Goal: Communication & Community: Answer question/provide support

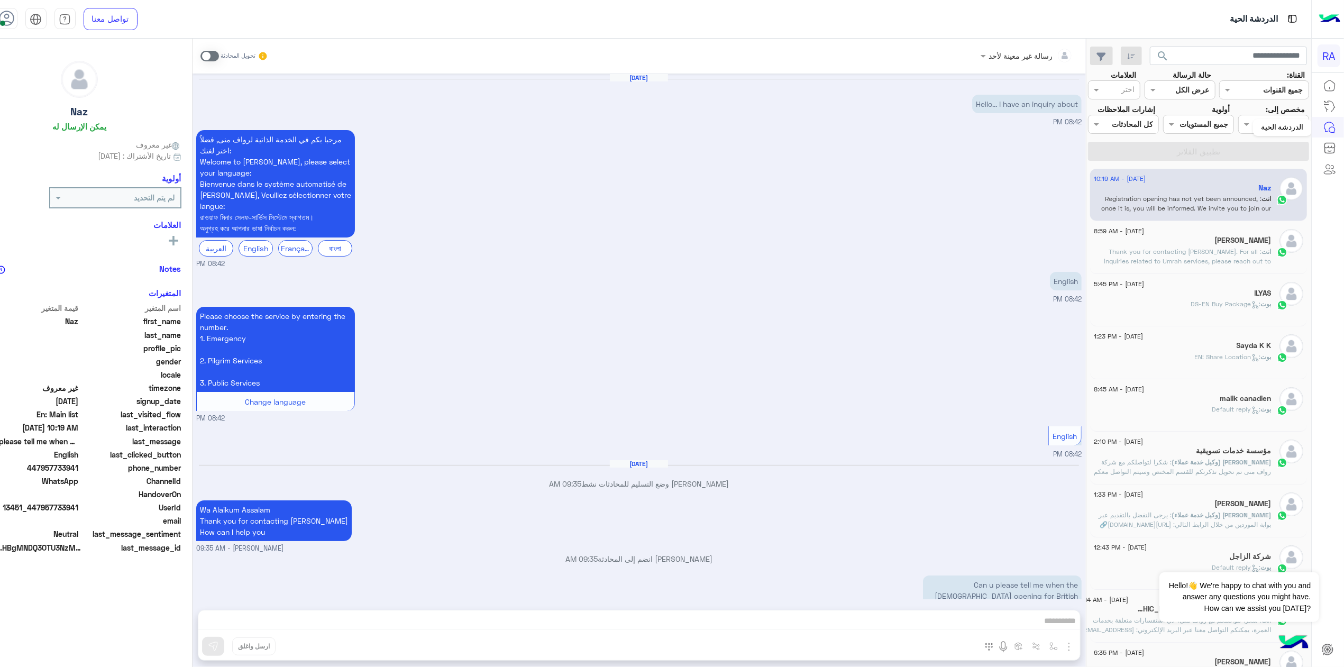
scroll to position [129, 0]
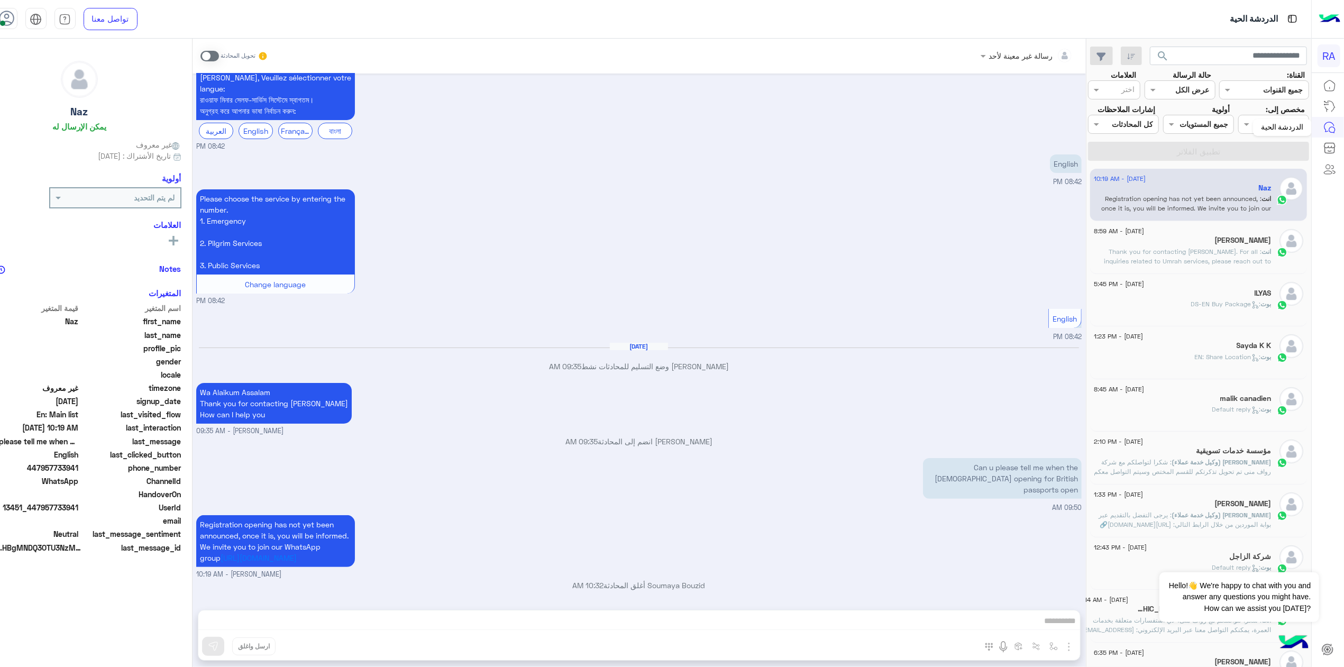
click at [1293, 126] on div "الدردشة الحية" at bounding box center [1282, 127] width 59 height 17
click at [1263, 126] on div at bounding box center [1274, 124] width 70 height 12
click at [1268, 170] on div "غير معينة" at bounding box center [1275, 165] width 67 height 21
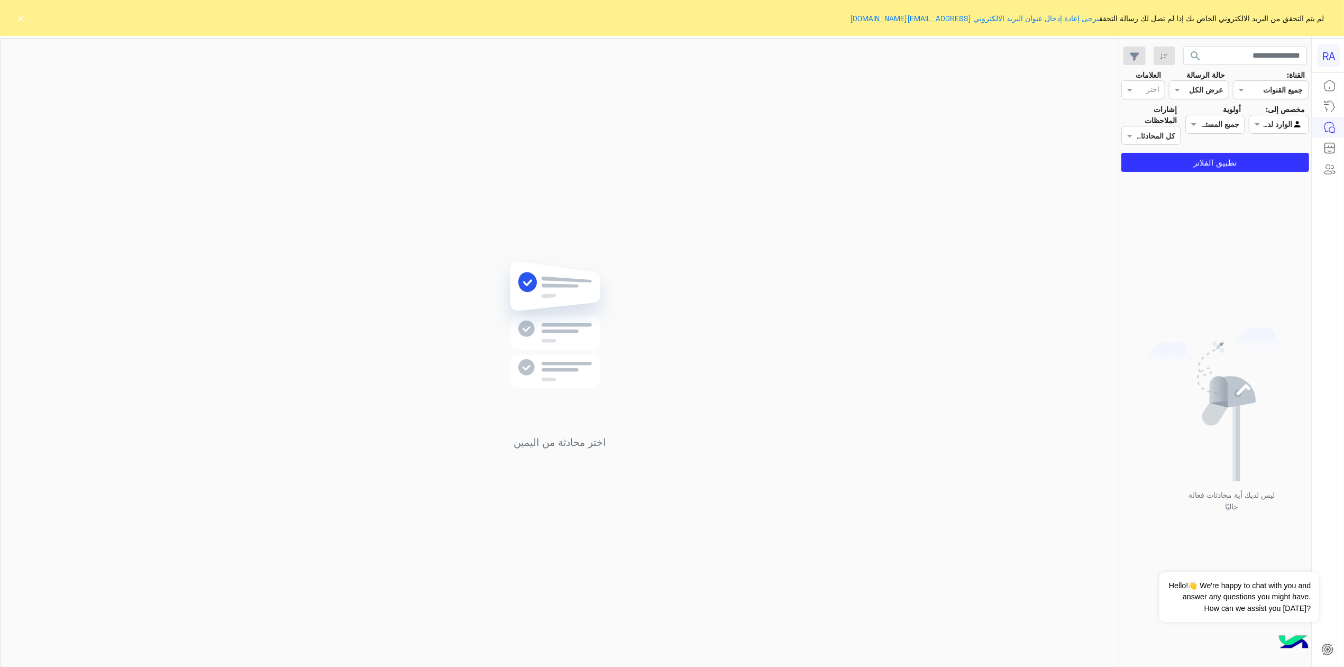
click at [1274, 127] on div at bounding box center [1278, 124] width 59 height 12
click at [1265, 159] on div "غير معينة" at bounding box center [1279, 165] width 60 height 21
drag, startPoint x: 23, startPoint y: 17, endPoint x: 36, endPoint y: 17, distance: 12.7
click at [23, 17] on button "×" at bounding box center [21, 18] width 11 height 11
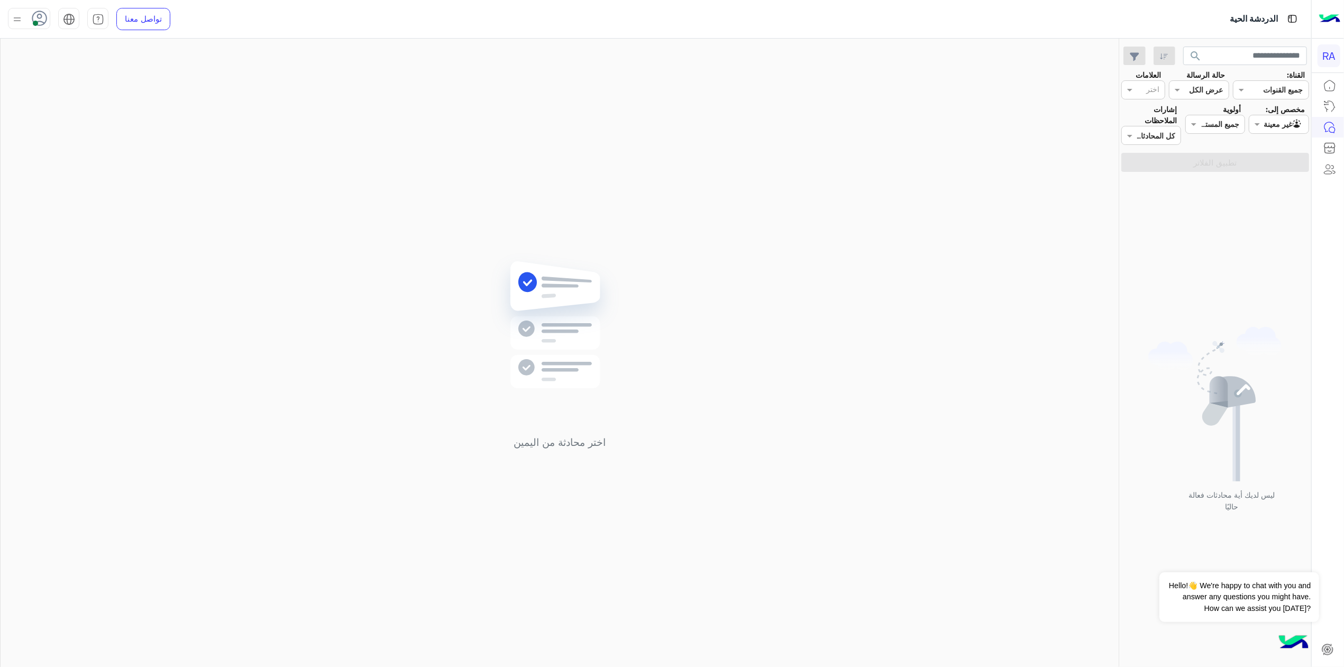
click at [1285, 121] on input "text" at bounding box center [1291, 124] width 24 height 11
click at [1261, 161] on div "غير معينة" at bounding box center [1279, 165] width 60 height 21
click at [1265, 120] on div at bounding box center [1278, 124] width 59 height 12
click at [1275, 185] on b "الوارد لديك" at bounding box center [1276, 185] width 33 height 9
click at [1258, 176] on div "ليس لديك أية محادثات فعالة حاليًا" at bounding box center [1215, 423] width 192 height 495
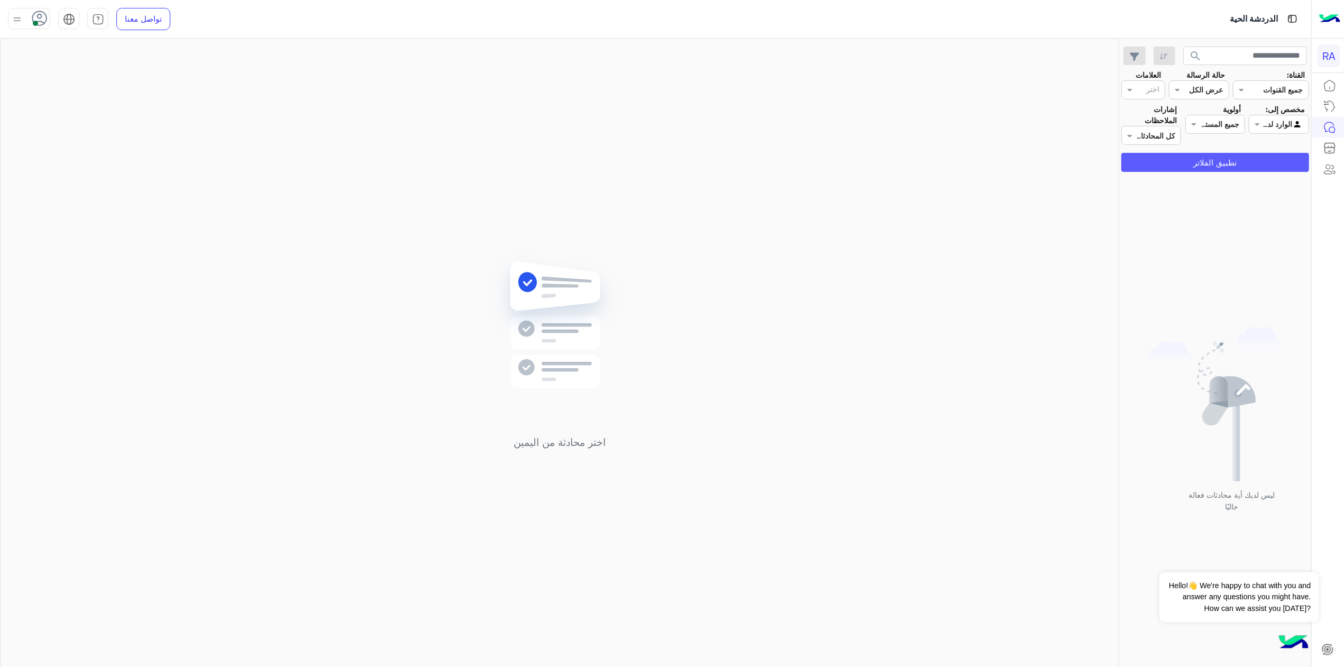
click at [1257, 167] on button "تطبيق الفلاتر" at bounding box center [1215, 162] width 188 height 19
click at [1265, 118] on div at bounding box center [1278, 124] width 59 height 12
drag, startPoint x: 1266, startPoint y: 153, endPoint x: 1266, endPoint y: 161, distance: 7.4
click at [1266, 161] on div "كل غير معينة الوارد لديك فريقك" at bounding box center [1279, 176] width 60 height 81
click at [1264, 170] on div "غير معينة" at bounding box center [1279, 165] width 60 height 21
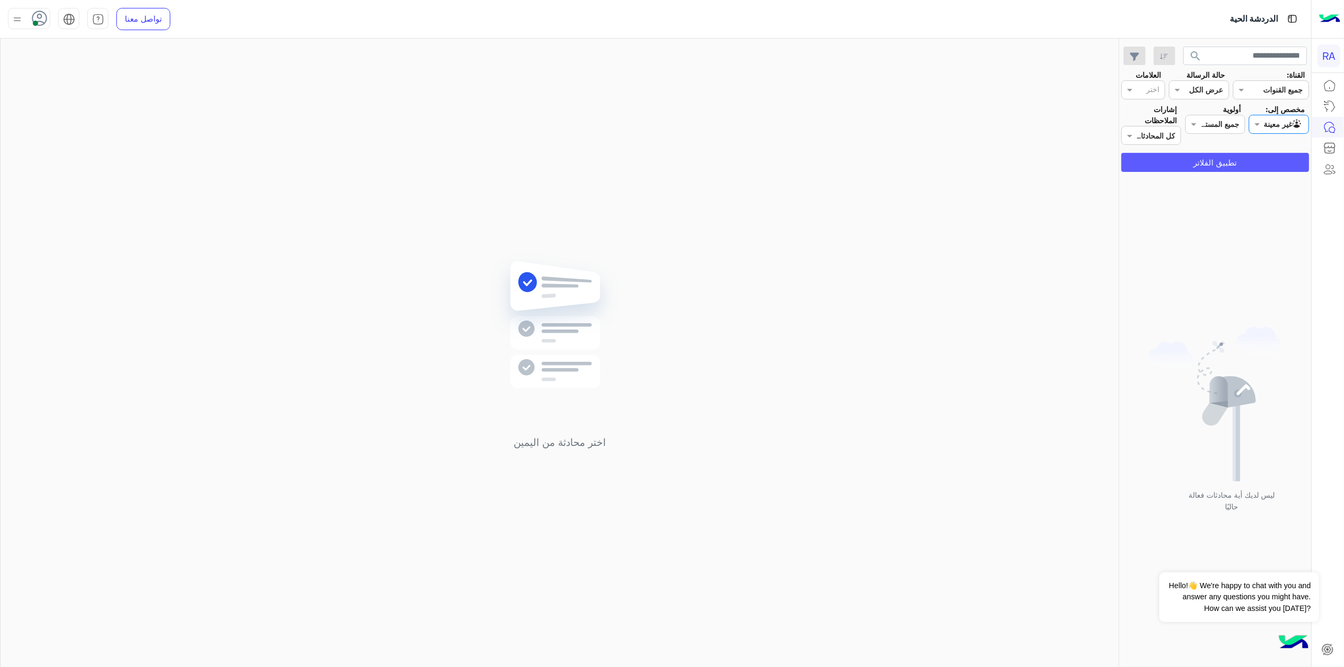
click at [1260, 163] on button "تطبيق الفلاتر" at bounding box center [1215, 162] width 188 height 19
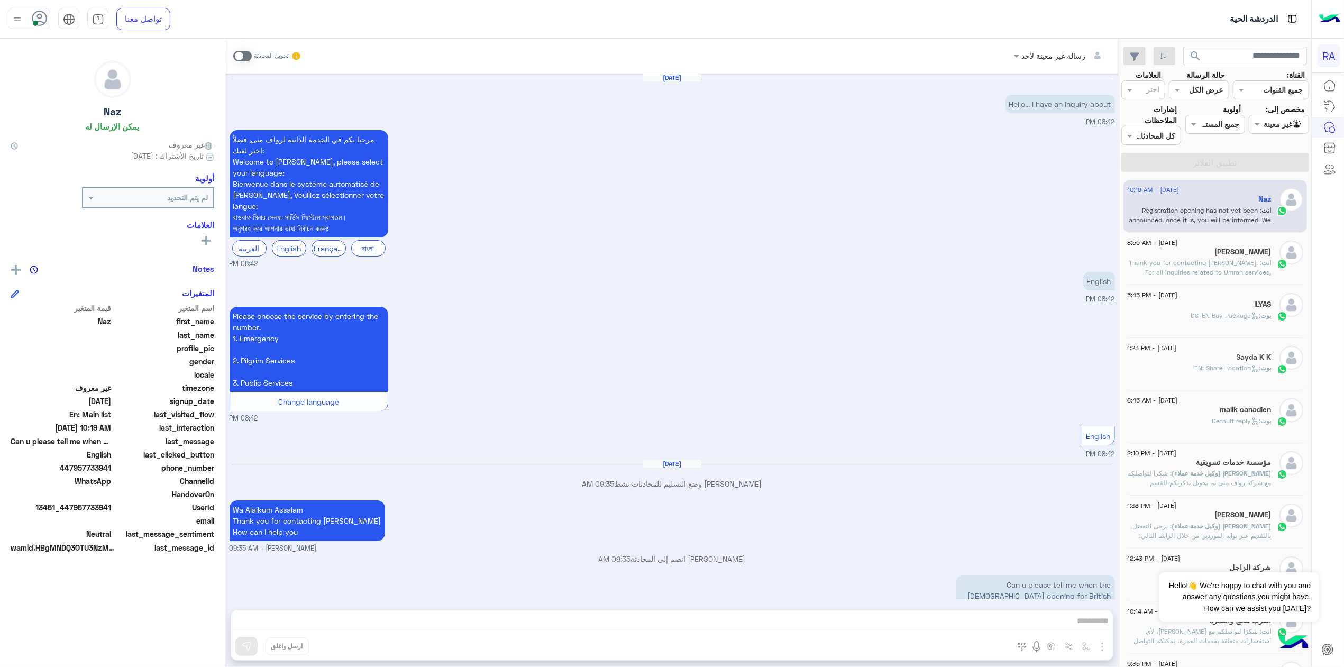
scroll to position [129, 0]
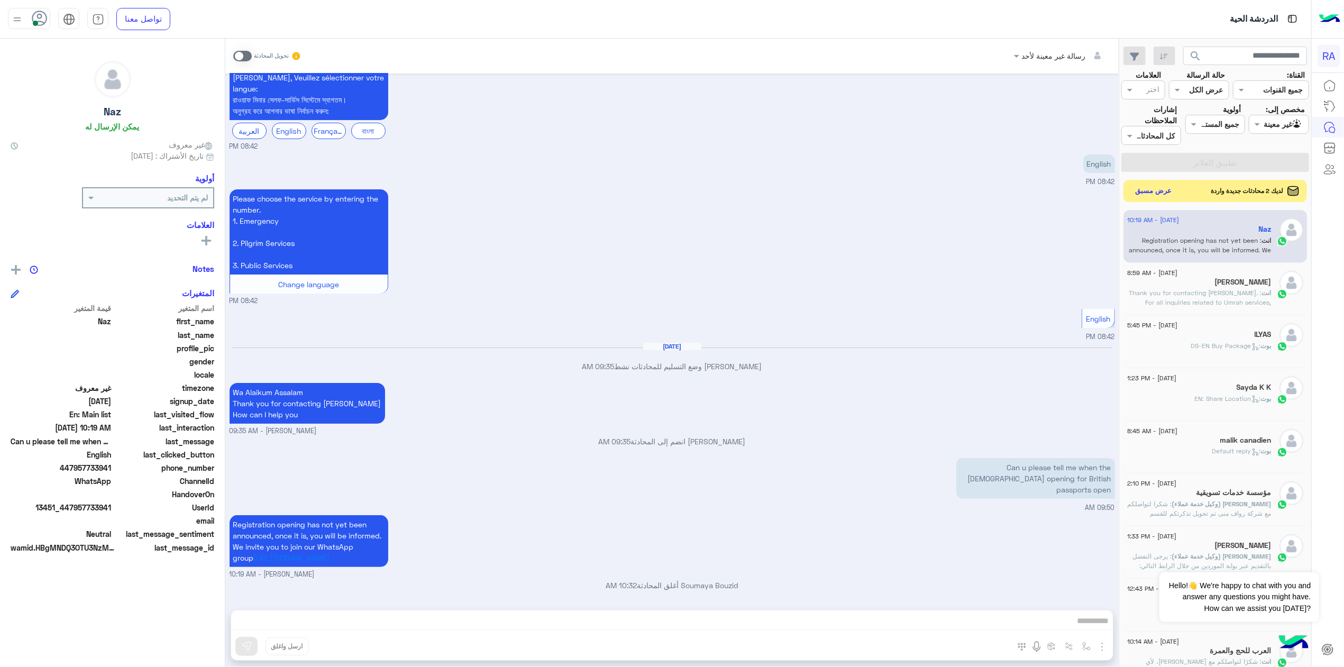
click at [1131, 184] on button "عرض مسبق" at bounding box center [1153, 191] width 44 height 14
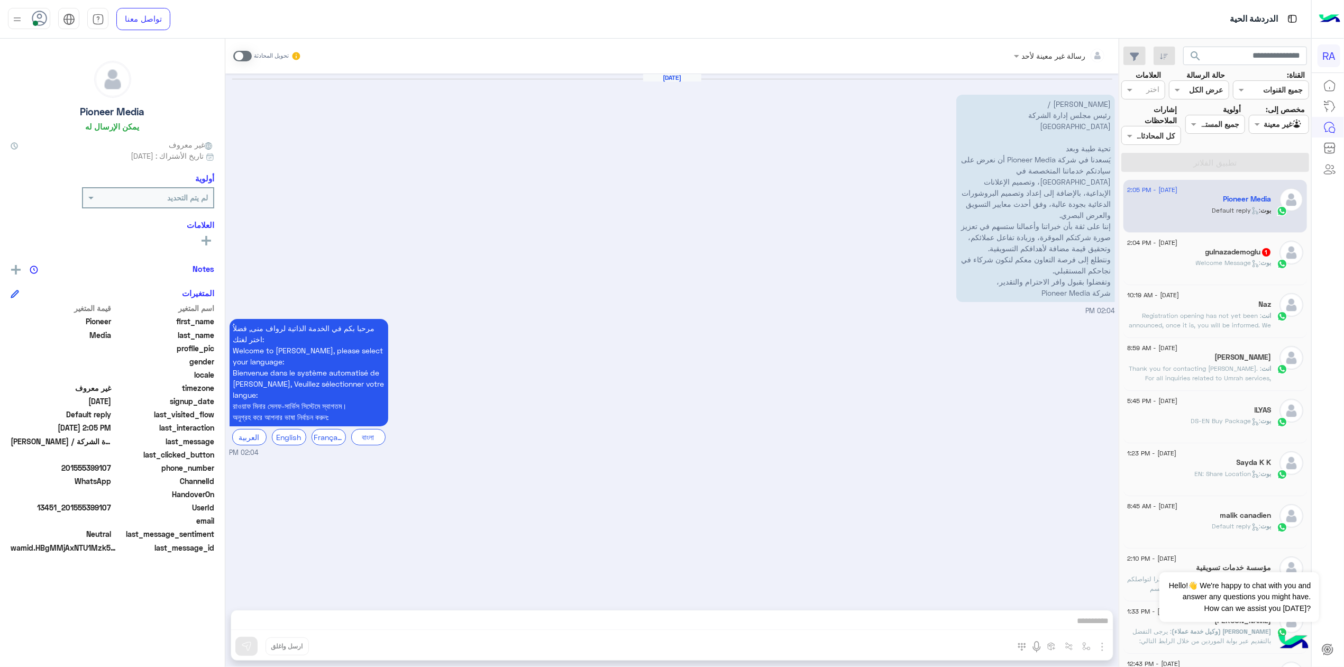
click at [1263, 259] on span "بوت" at bounding box center [1266, 263] width 11 height 8
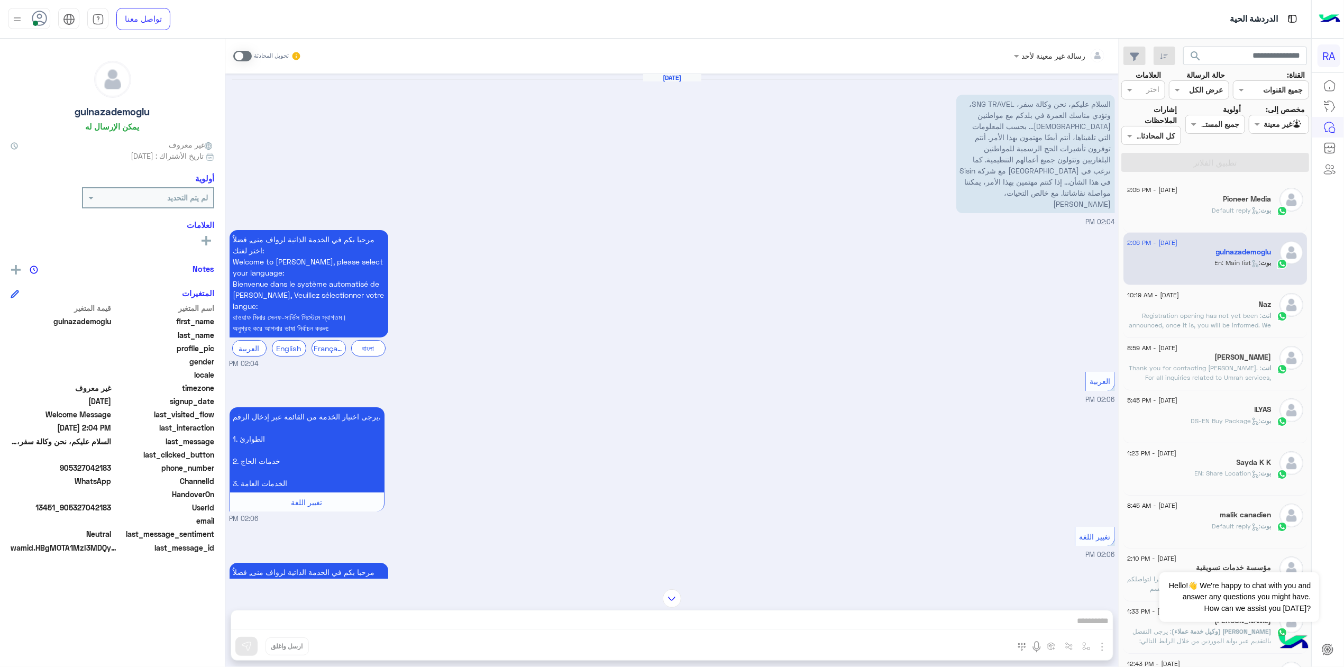
click at [233, 58] on span at bounding box center [242, 56] width 19 height 11
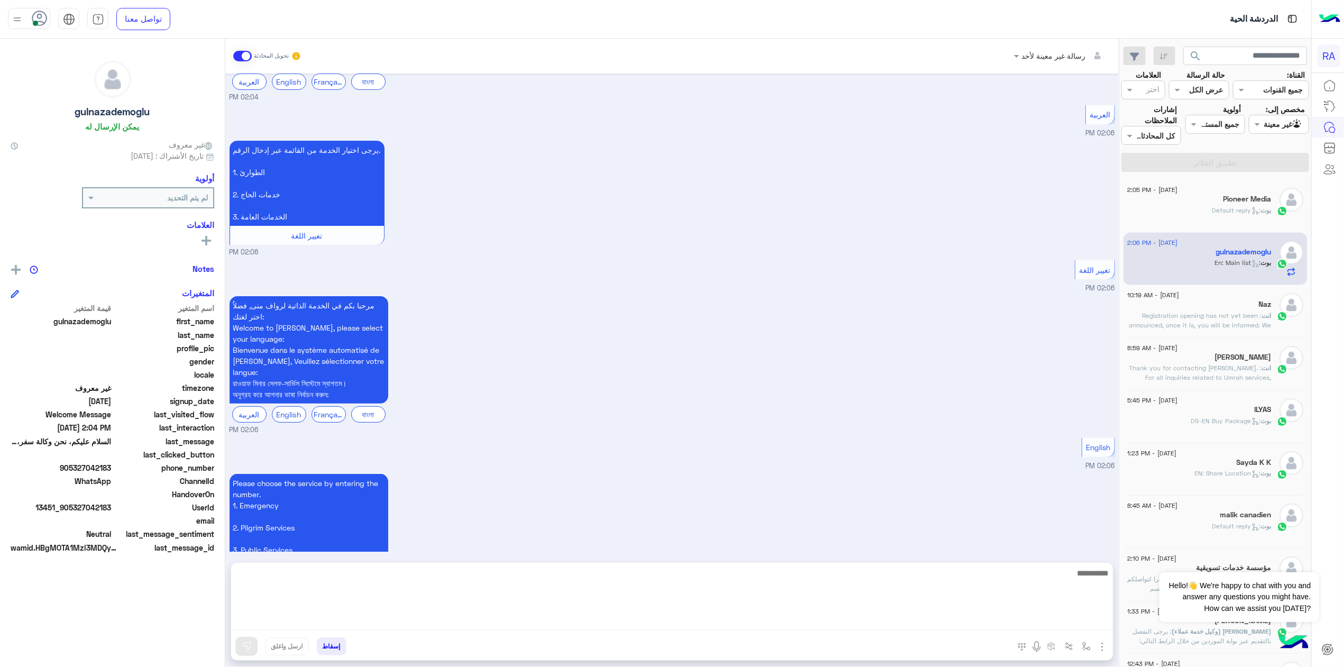
click at [913, 625] on textarea at bounding box center [672, 597] width 882 height 63
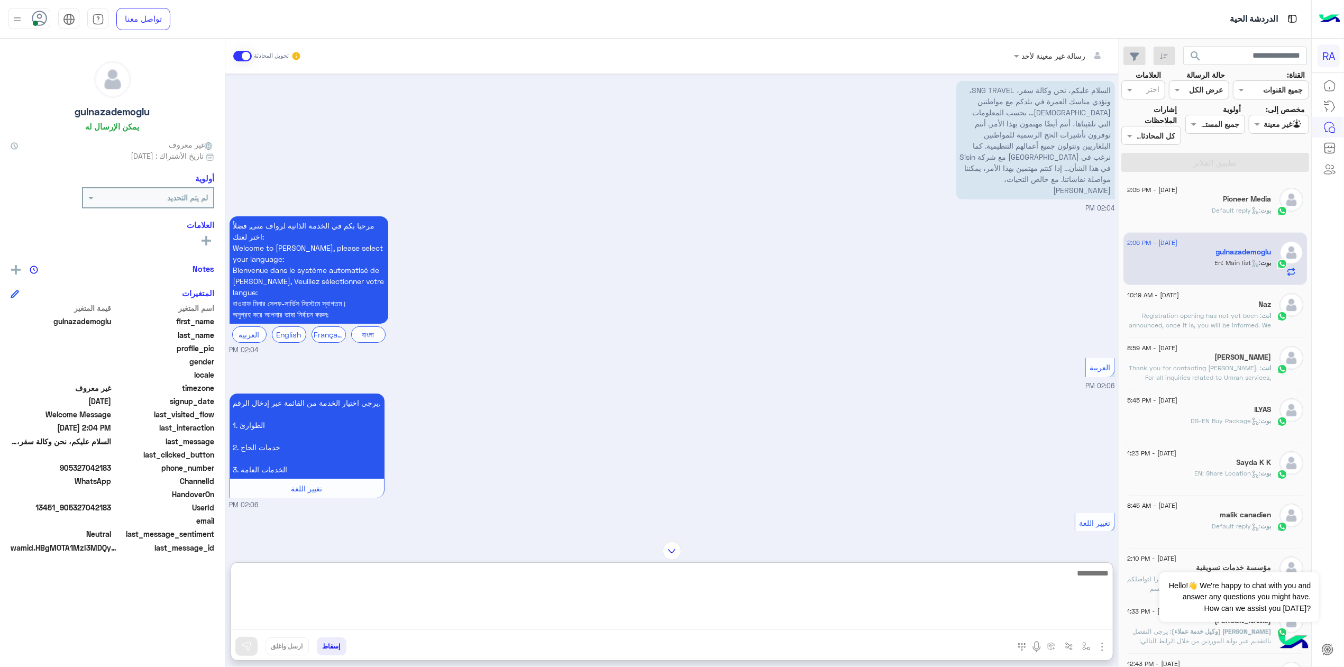
scroll to position [0, 0]
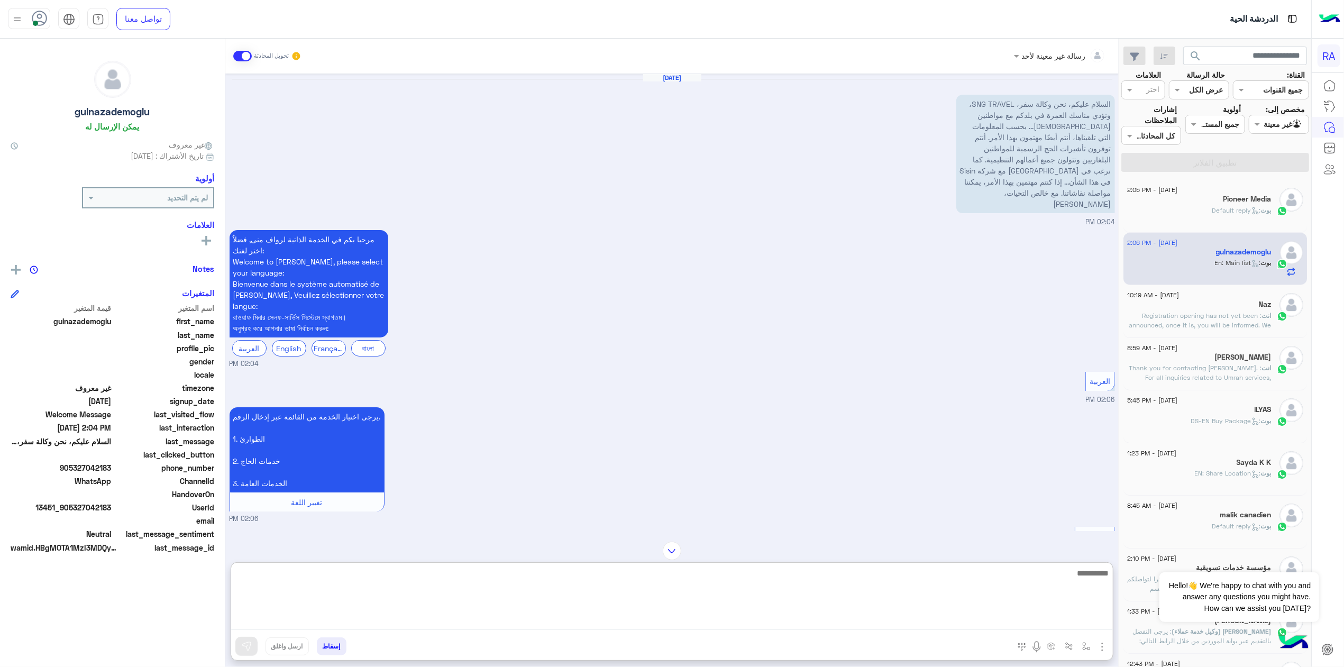
click at [911, 598] on textarea at bounding box center [672, 597] width 882 height 63
click at [826, 592] on textarea "**********" at bounding box center [672, 597] width 882 height 63
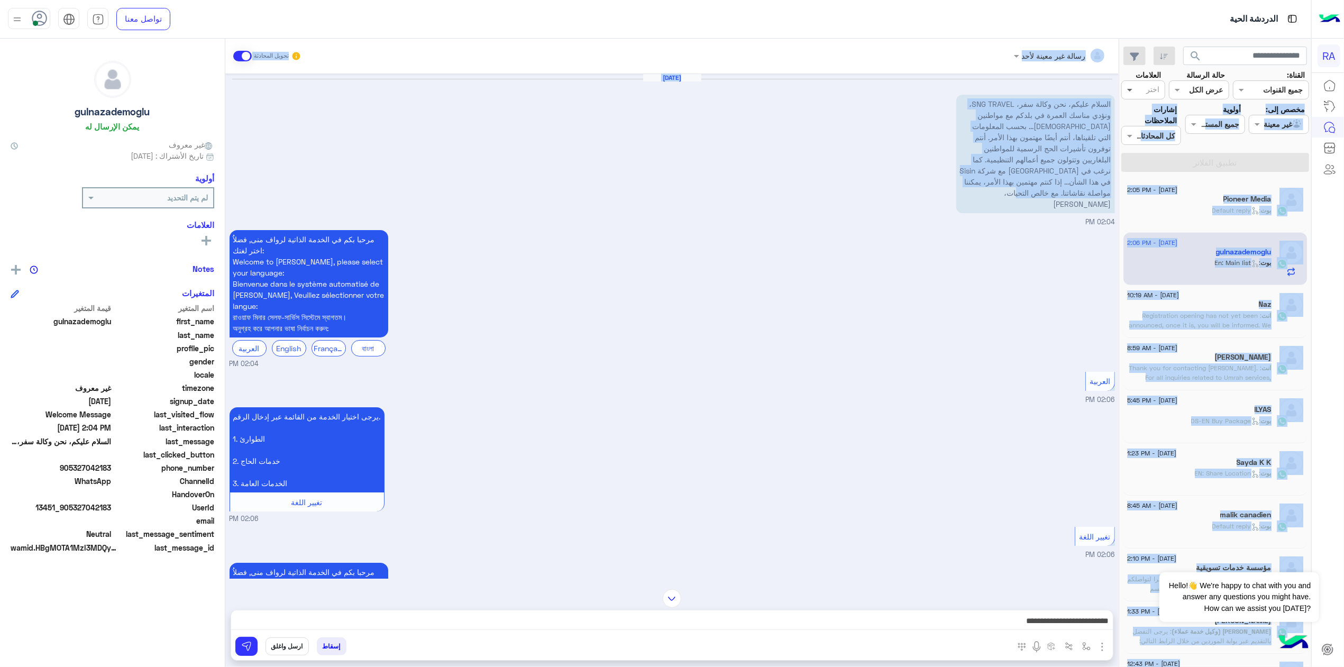
drag, startPoint x: 1018, startPoint y: 191, endPoint x: 1113, endPoint y: 85, distance: 142.7
click at [1113, 85] on mat-drawer-container "search القناة: القناه جميع القنوات حالة الرسالة القناه عرض الكل العلامات اختر م…" at bounding box center [655, 355] width 1311 height 633
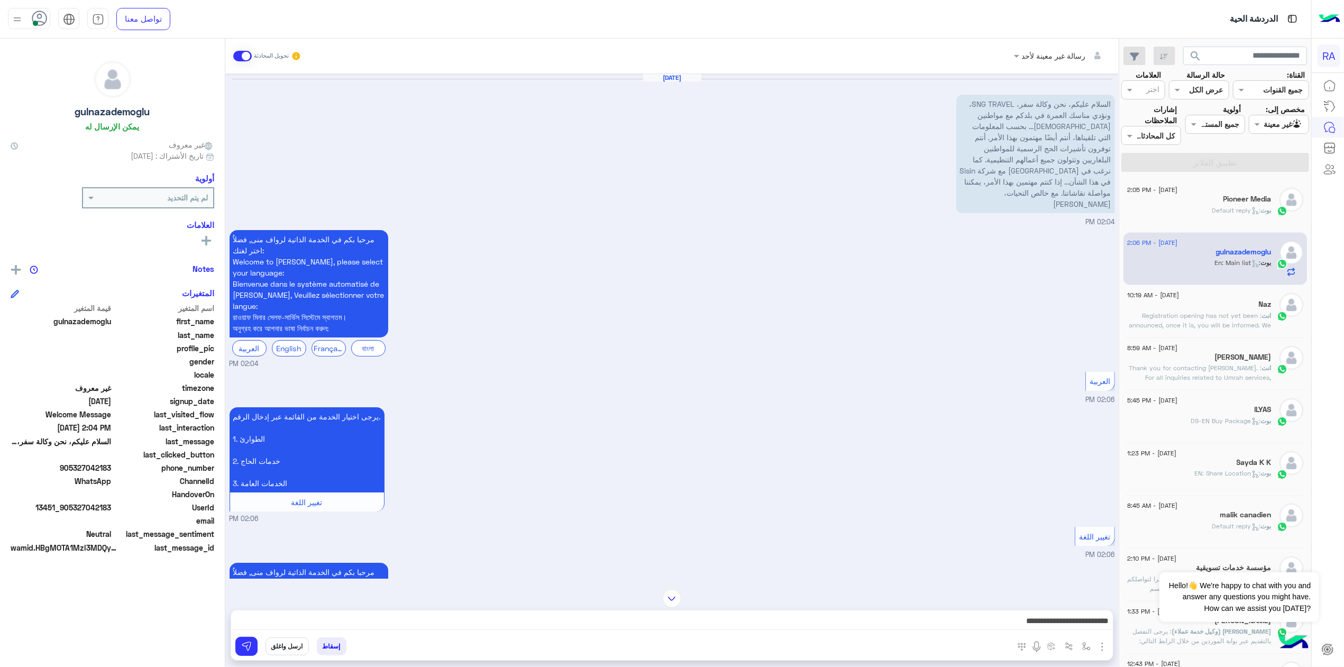
drag, startPoint x: 1113, startPoint y: 85, endPoint x: 1085, endPoint y: 94, distance: 28.9
click at [1122, 88] on span at bounding box center [1128, 89] width 13 height 11
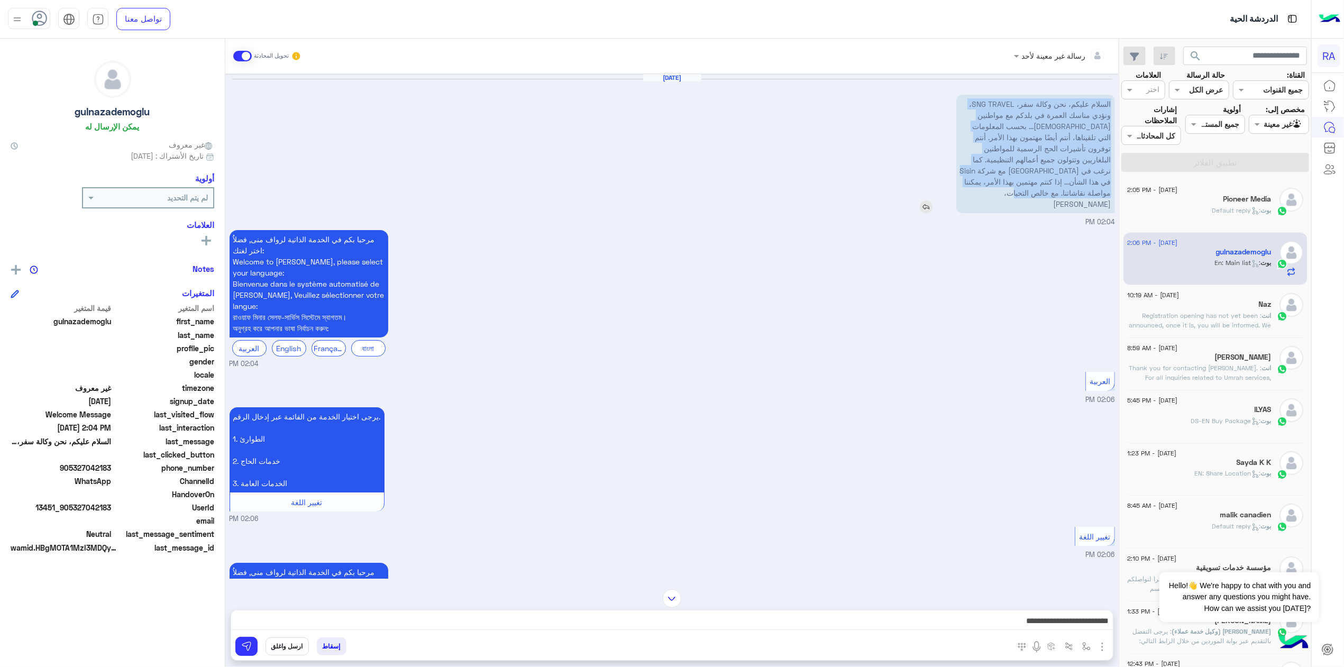
drag, startPoint x: 1003, startPoint y: 190, endPoint x: 1091, endPoint y: 107, distance: 121.2
click at [1091, 107] on p "السلام عليكم، نحن وكالة سفر، SNG TRAVEL، ونؤدي مناسك العمرة في بلدكم مع مواطنين…" at bounding box center [1035, 154] width 159 height 118
copy p "السلام عليكم، نحن وكالة سفر، SNG TRAVEL، ونؤدي مناسك العمرة في بلدكم مع مواطنين…"
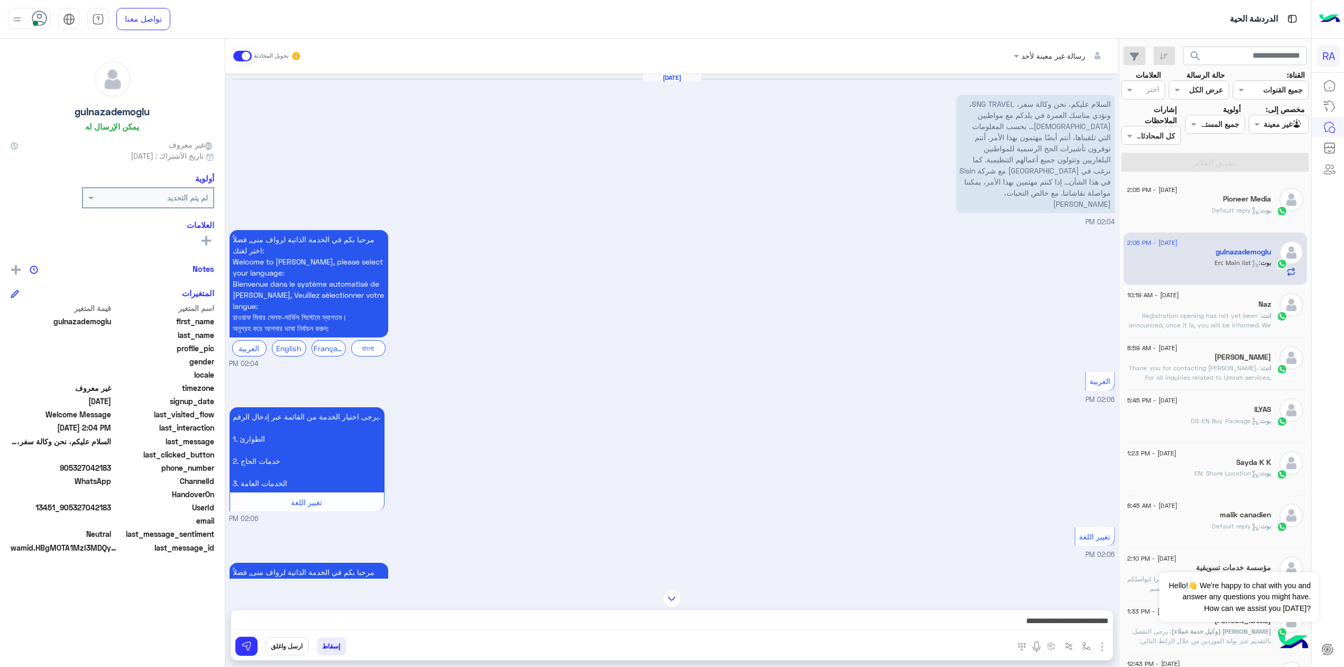
click at [61, 472] on span "905327042183" at bounding box center [61, 467] width 101 height 11
click at [63, 460] on div "last_clicked_button" at bounding box center [113, 455] width 204 height 13
click at [63, 460] on span at bounding box center [61, 454] width 101 height 11
click at [62, 468] on span "905327042183" at bounding box center [61, 467] width 101 height 11
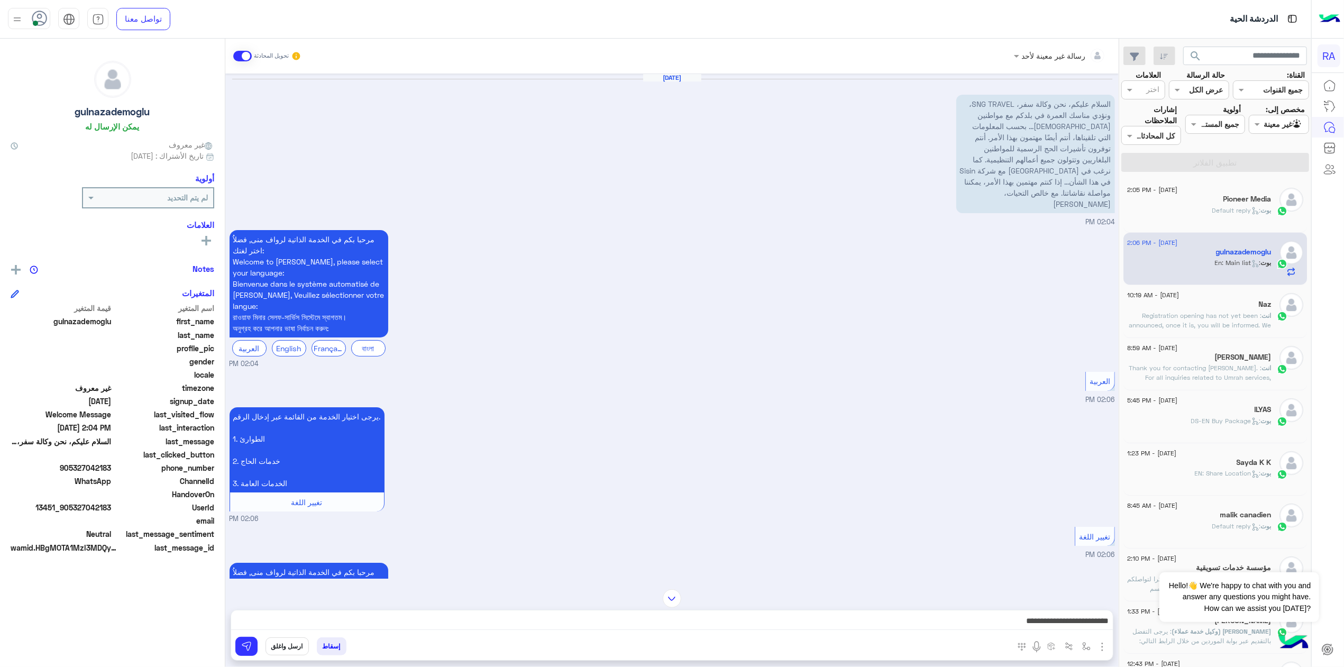
copy span "905327042183"
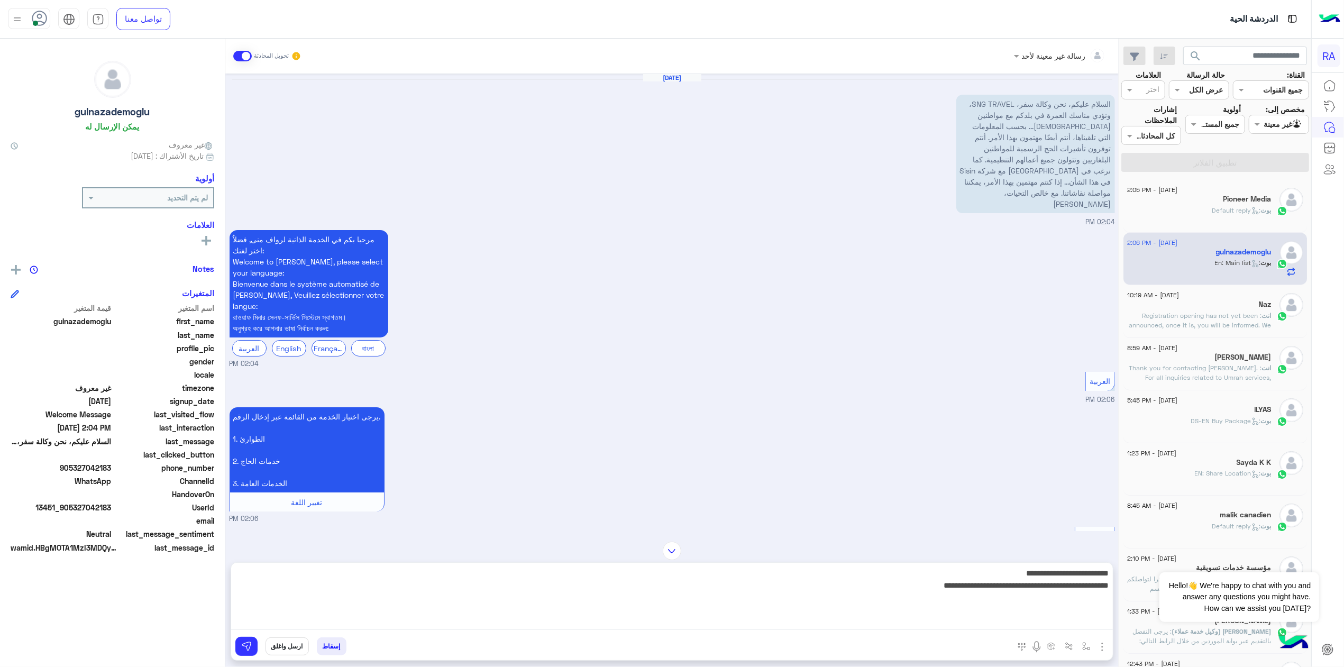
click at [521, 621] on textarea "**********" at bounding box center [672, 597] width 882 height 63
drag, startPoint x: 859, startPoint y: 591, endPoint x: 1106, endPoint y: 542, distance: 252.3
click at [1106, 542] on mat-drawer-container "search القناة: القناه جميع القنوات حالة الرسالة القناه عرض الكل العلامات اختر م…" at bounding box center [655, 355] width 1311 height 633
paste textarea "**********"
click at [1067, 573] on textarea "**********" at bounding box center [672, 597] width 882 height 63
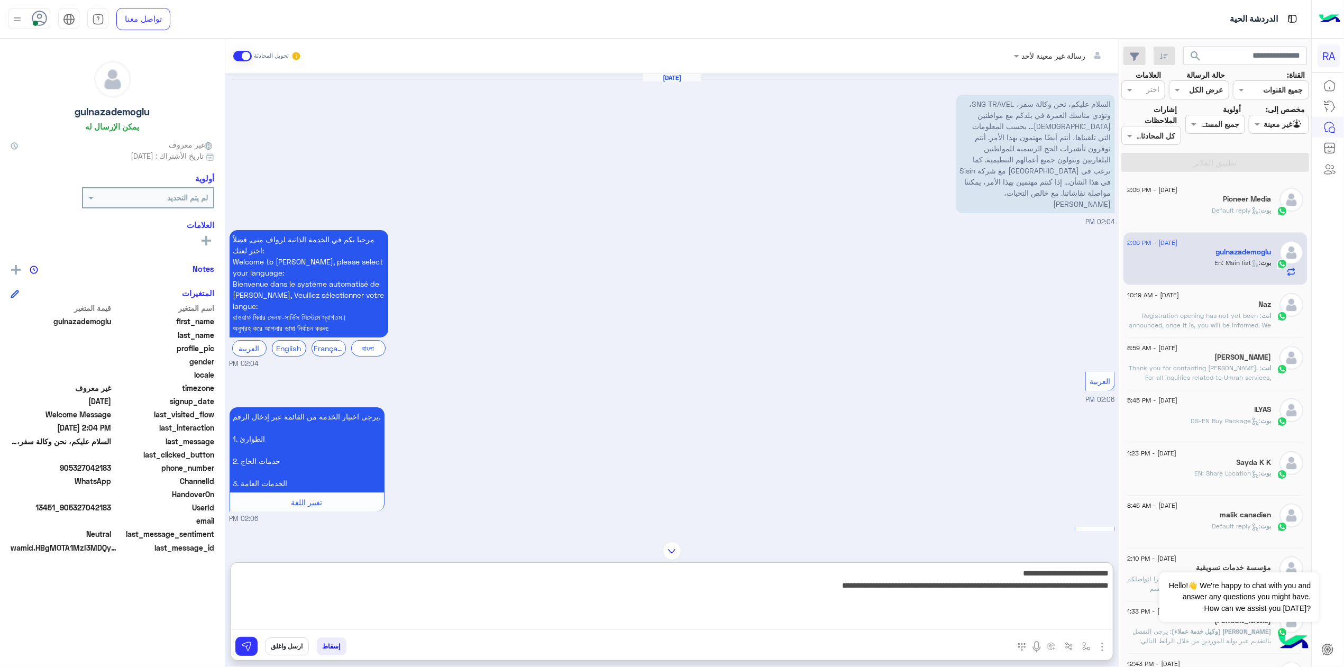
click at [1082, 570] on textarea "**********" at bounding box center [672, 597] width 882 height 63
click at [1082, 571] on textarea "**********" at bounding box center [672, 597] width 882 height 63
click at [978, 574] on textarea "**********" at bounding box center [672, 597] width 882 height 63
click at [697, 586] on textarea "**********" at bounding box center [672, 597] width 882 height 63
drag, startPoint x: 873, startPoint y: 585, endPoint x: 908, endPoint y: 596, distance: 36.5
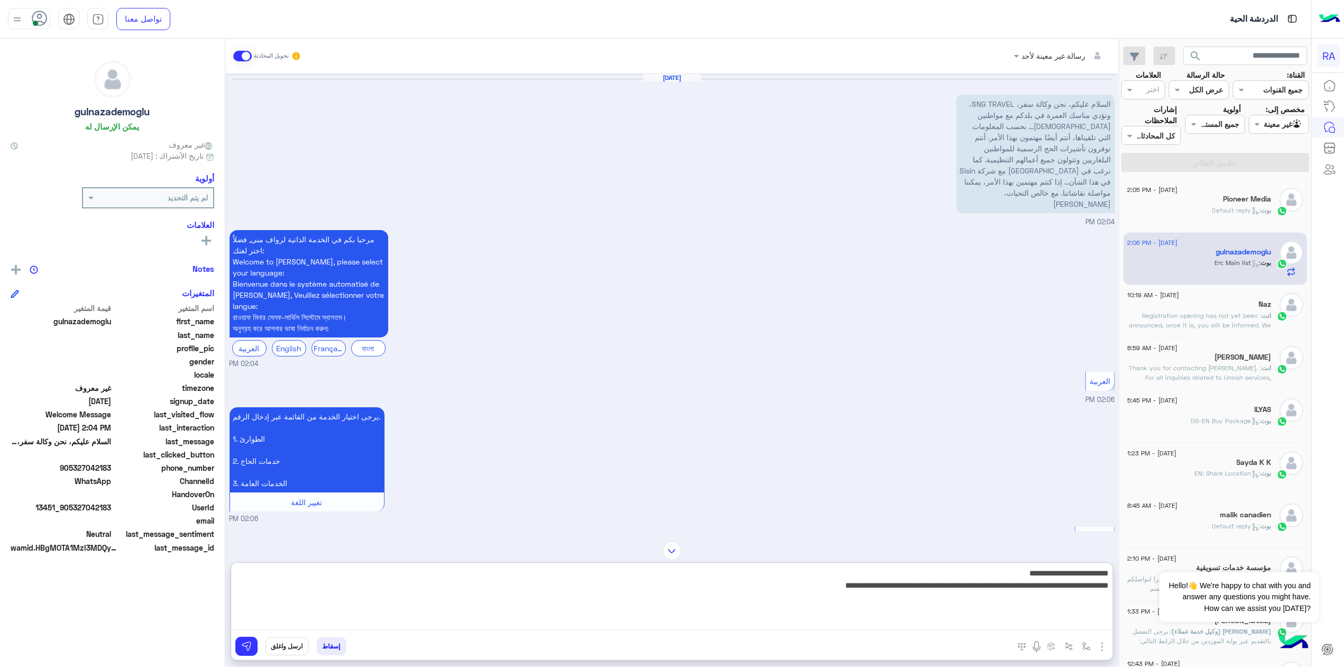
click at [908, 596] on textarea "**********" at bounding box center [672, 597] width 882 height 63
type textarea "**********"
click at [712, 616] on textarea "**********" at bounding box center [672, 597] width 882 height 63
click at [883, 601] on textarea "**********" at bounding box center [672, 597] width 882 height 63
click at [747, 587] on textarea "**********" at bounding box center [672, 597] width 882 height 63
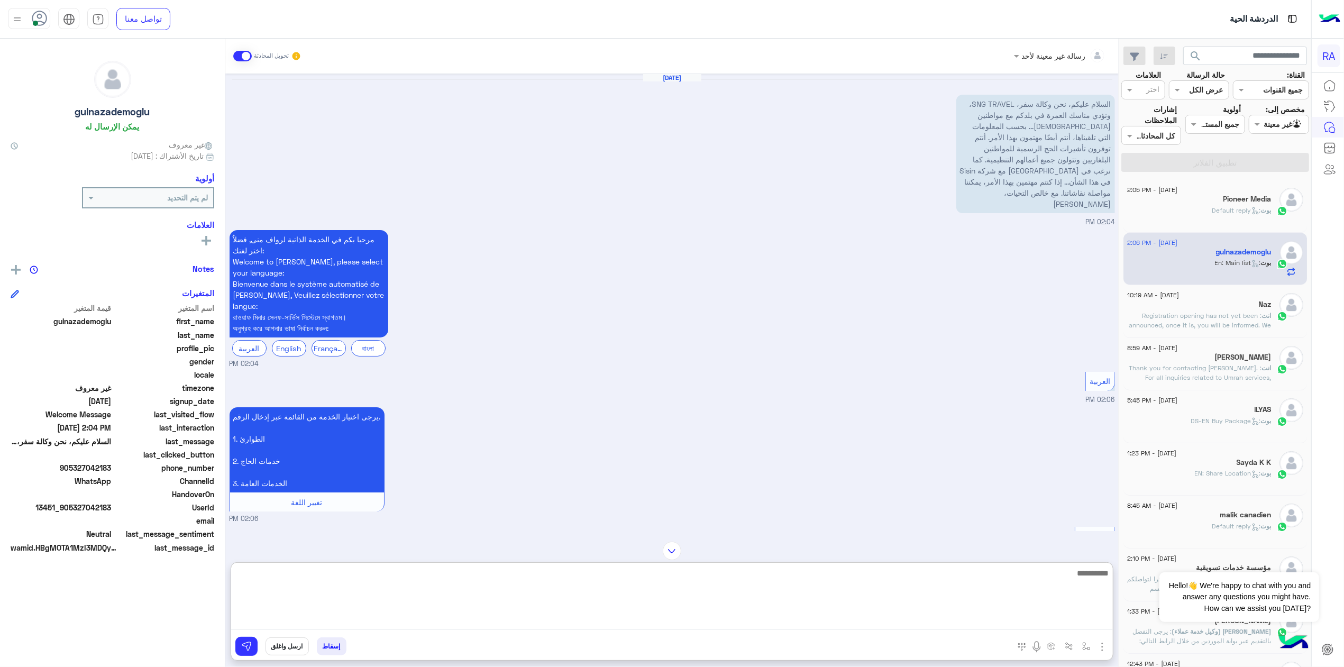
scroll to position [381, 0]
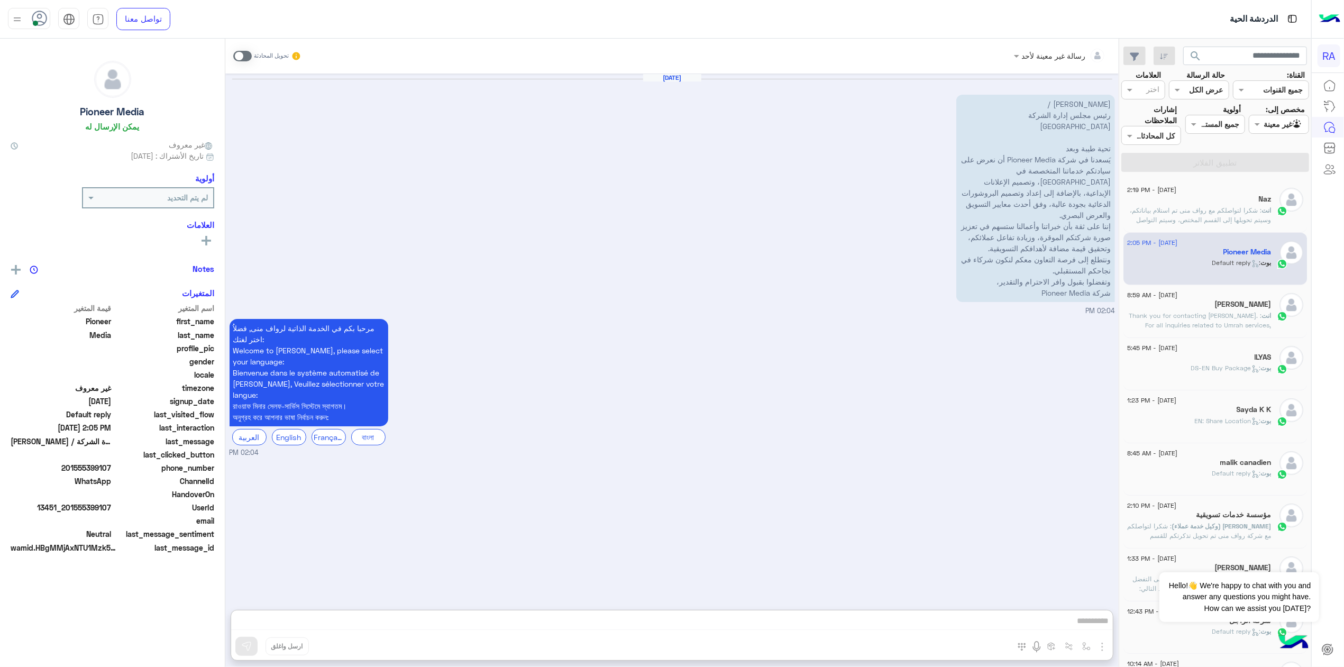
click at [1263, 122] on div at bounding box center [1278, 124] width 59 height 12
click at [1274, 195] on div "الوارد لديك" at bounding box center [1276, 186] width 66 height 21
click at [1256, 153] on button "تطبيق الفلاتر" at bounding box center [1215, 162] width 188 height 19
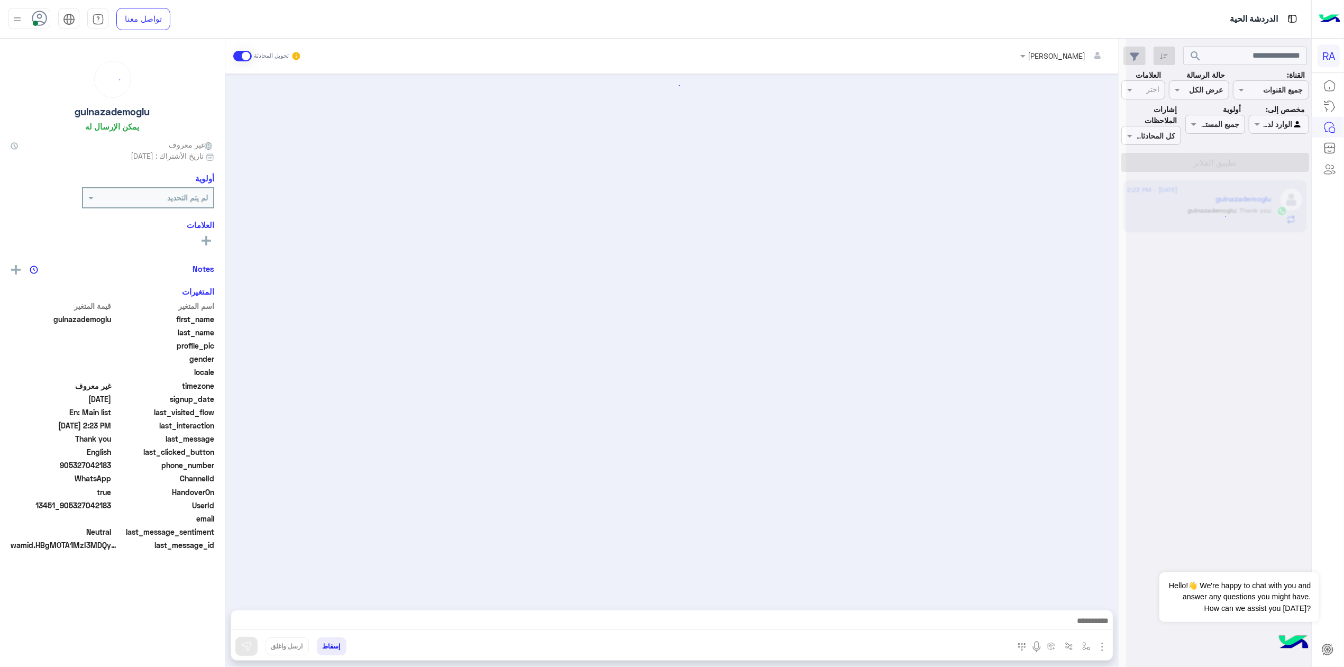
scroll to position [388, 0]
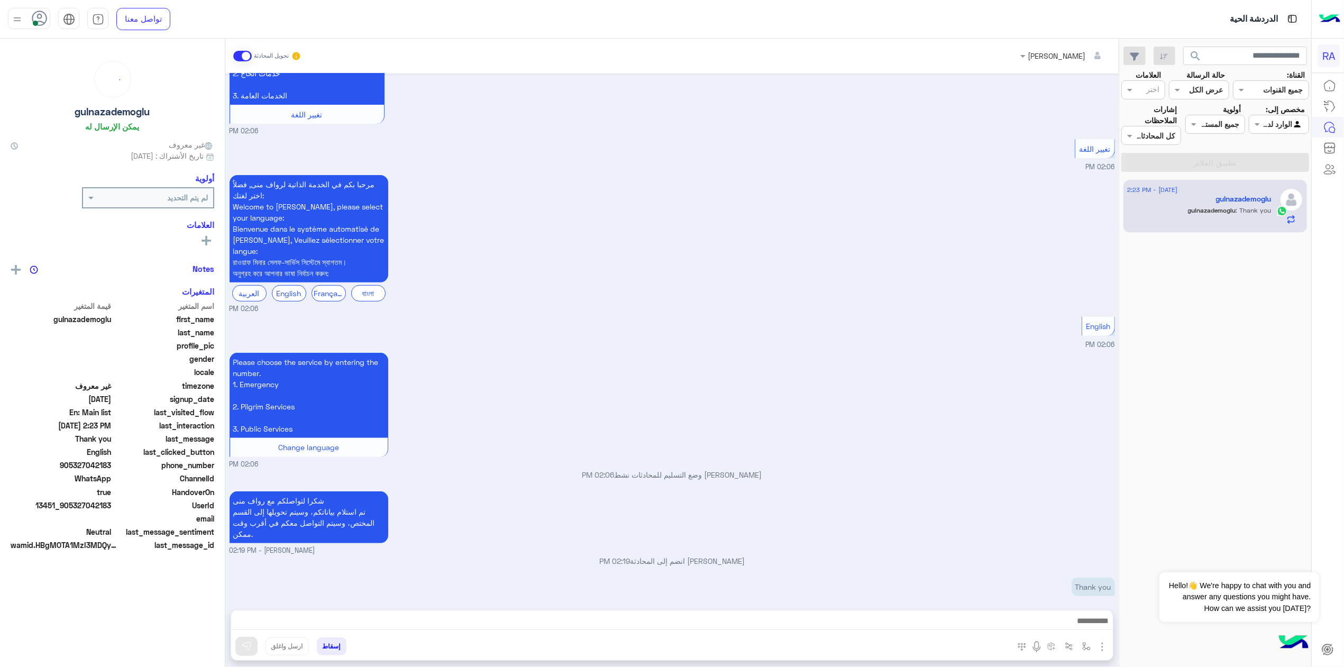
click at [1228, 221] on div "gulnazademoglu : Thank you" at bounding box center [1199, 215] width 144 height 19
click at [1068, 611] on div at bounding box center [672, 623] width 882 height 26
click at [234, 58] on span at bounding box center [242, 56] width 19 height 11
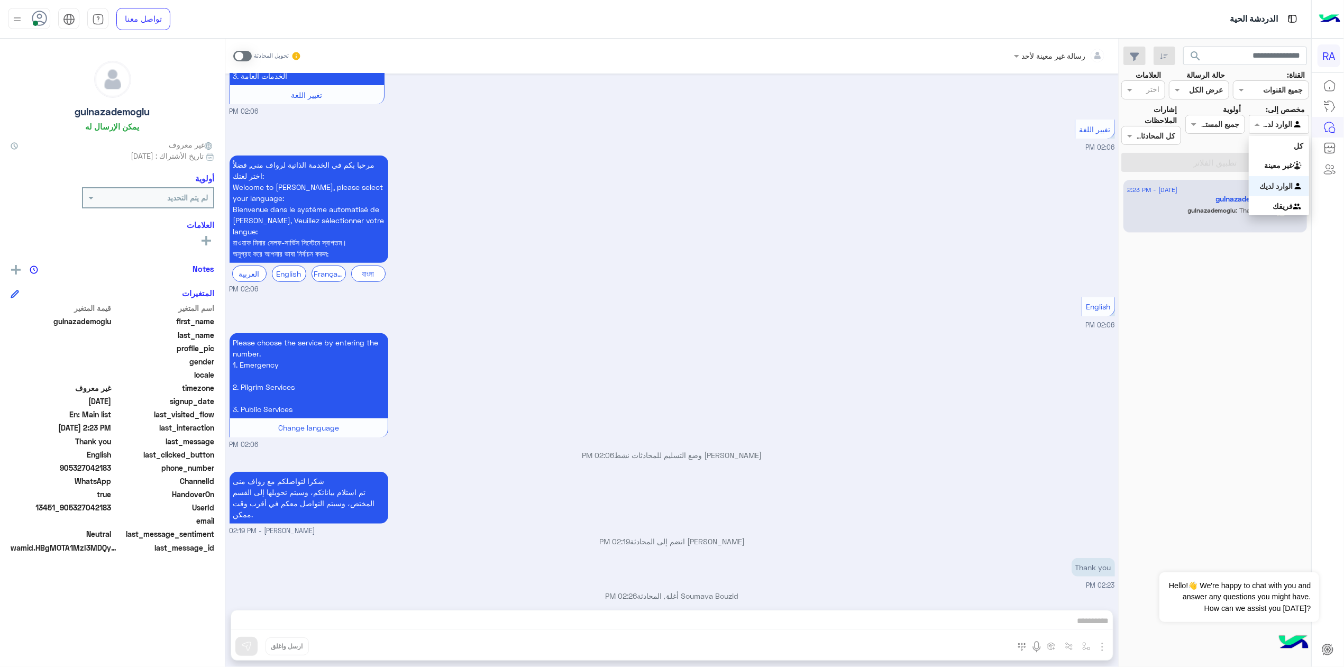
click at [1275, 123] on div at bounding box center [1278, 124] width 59 height 12
click at [1266, 157] on div "غير معينة" at bounding box center [1279, 165] width 60 height 21
click at [1266, 157] on button "تطبيق الفلاتر" at bounding box center [1215, 162] width 188 height 19
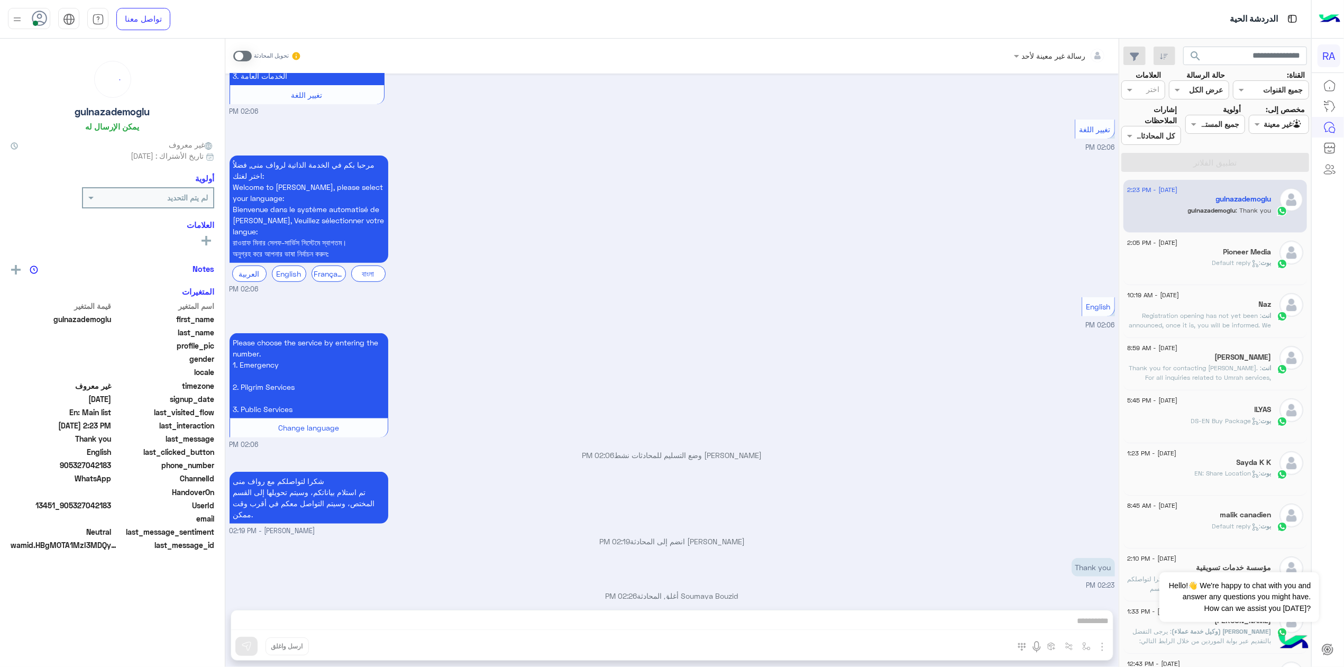
click at [1224, 248] on h5 "Pioneer Media" at bounding box center [1247, 252] width 48 height 9
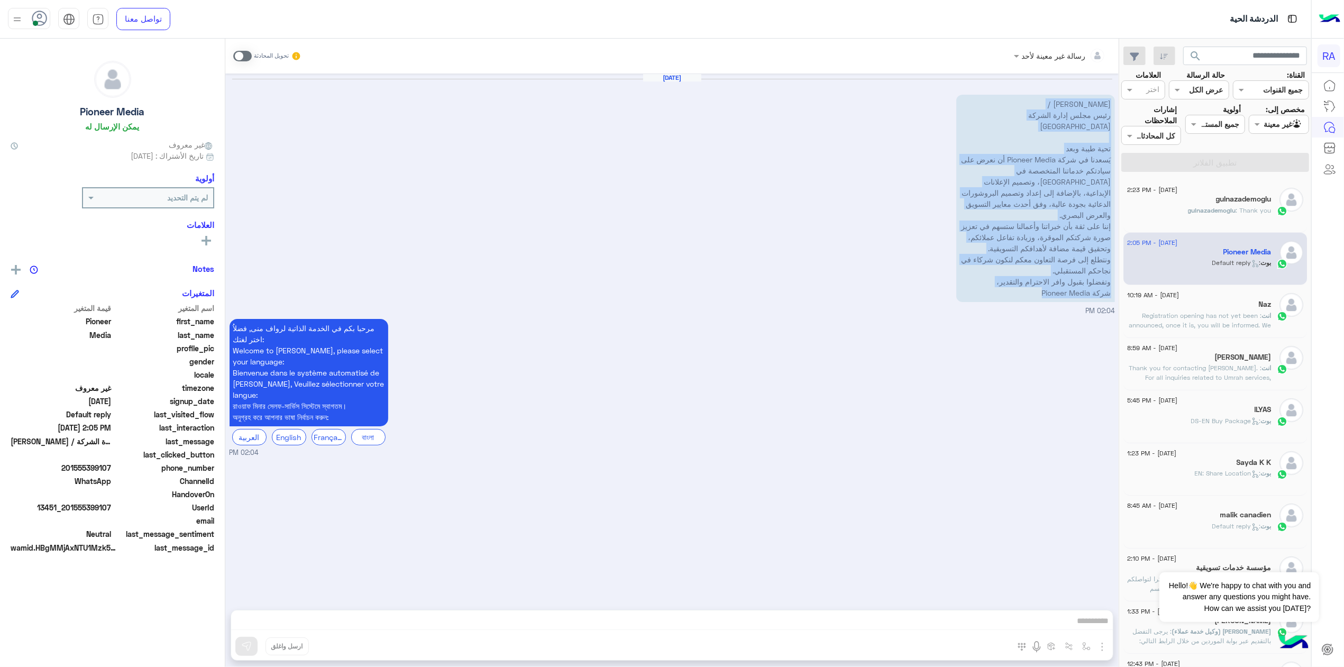
drag, startPoint x: 1008, startPoint y: 280, endPoint x: 1092, endPoint y: 104, distance: 195.2
click at [1092, 104] on p "السيد المحترم / رئيس مجلس إدارة الشركة الموقرة تحية طيبة وبعد يَسعدنا في شركة P…" at bounding box center [1035, 198] width 159 height 207
drag, startPoint x: 1092, startPoint y: 104, endPoint x: 1058, endPoint y: 160, distance: 65.2
copy p "السيد المحترم / رئيس مجلس إدارة الشركة الموقرة تحية طيبة وبعد يَسعدنا في شركة P…"
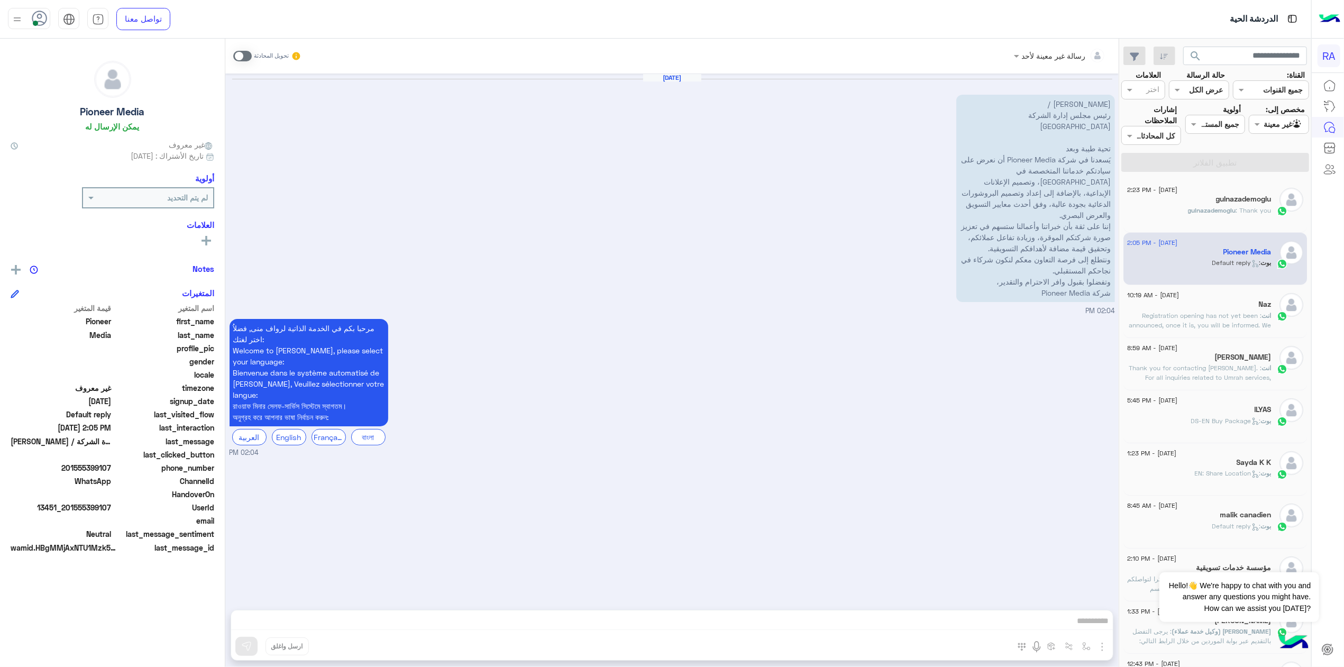
click at [813, 558] on div "Sep 8, 2025 السيد المحترم / رئيس مجلس إدارة الشركة الموقرة تحية طيبة وبعد يَسعد…" at bounding box center [671, 337] width 893 height 526
click at [709, 617] on div "رسالة غير معينة لأحد تحويل المحادثة Sep 8, 2025 السيد المحترم / رئيس مجلس إدارة…" at bounding box center [671, 355] width 893 height 633
click at [233, 57] on span at bounding box center [242, 56] width 19 height 11
click at [646, 624] on div "رسالة غير معينة لأحد تحويل المحادثة Sep 8, 2025 السيد المحترم / رئيس مجلس إدارة…" at bounding box center [671, 355] width 893 height 633
click at [233, 51] on span at bounding box center [242, 56] width 19 height 11
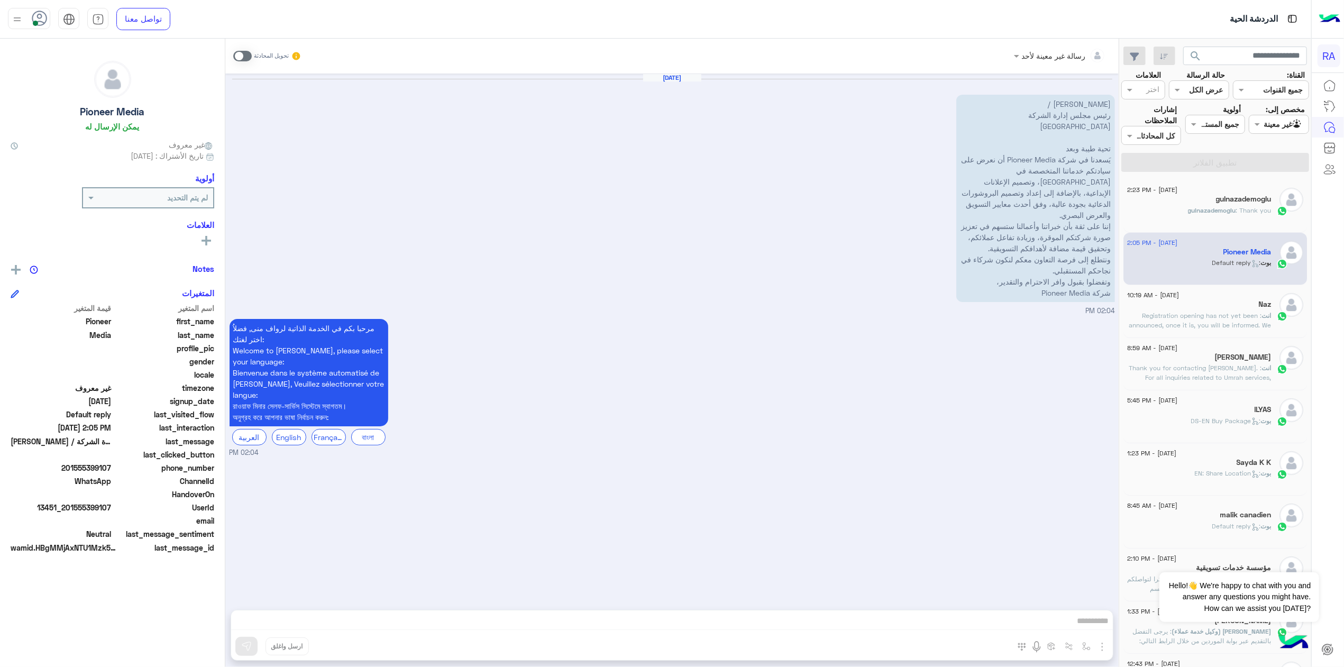
click at [392, 623] on div "رسالة غير معينة لأحد تحويل المحادثة Sep 8, 2025 السيد المحترم / رئيس مجلس إدارة…" at bounding box center [671, 355] width 893 height 633
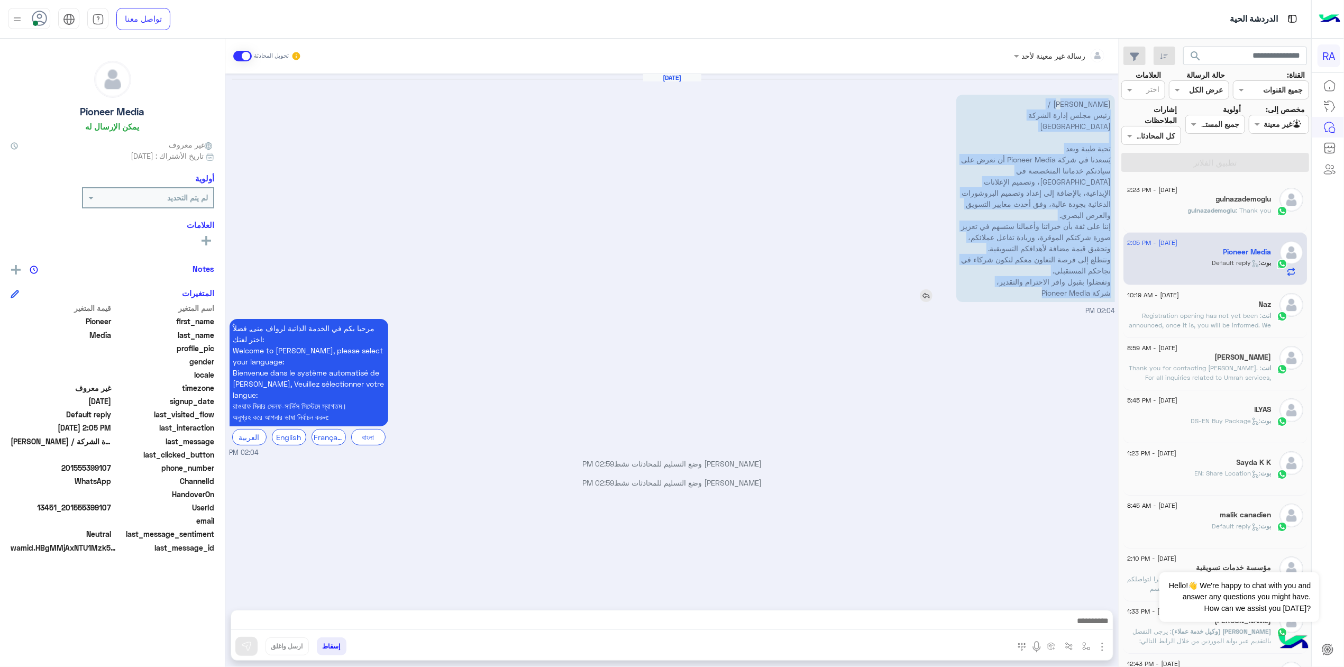
drag, startPoint x: 1016, startPoint y: 279, endPoint x: 1084, endPoint y: 99, distance: 192.3
click at [1084, 99] on p "السيد المحترم / رئيس مجلس إدارة الشركة الموقرة تحية طيبة وبعد يَسعدنا في شركة P…" at bounding box center [1035, 198] width 159 height 207
drag, startPoint x: 1084, startPoint y: 99, endPoint x: 1078, endPoint y: 104, distance: 7.6
click at [1078, 104] on p "السيد المحترم / رئيس مجلس إدارة الشركة الموقرة تحية طيبة وبعد يَسعدنا في شركة P…" at bounding box center [1035, 198] width 159 height 207
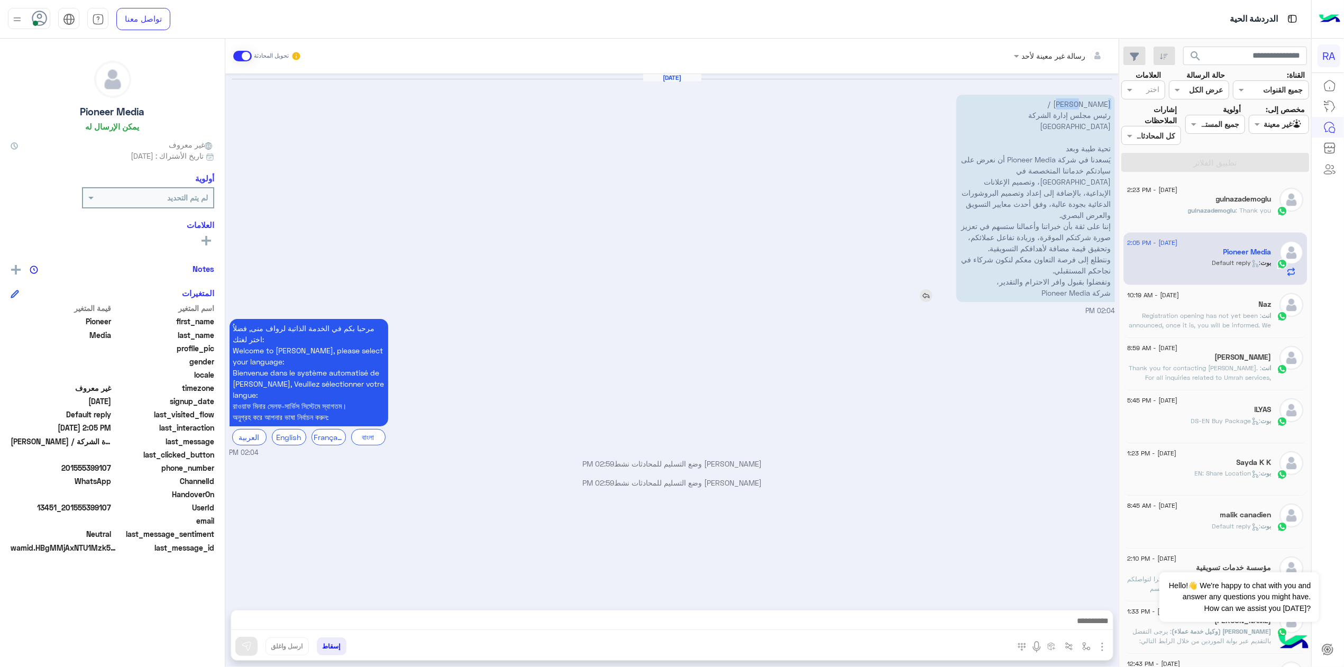
click at [1078, 104] on p "السيد المحترم / رئيس مجلس إدارة الشركة الموقرة تحية طيبة وبعد يَسعدنا في شركة P…" at bounding box center [1035, 198] width 159 height 207
drag, startPoint x: 1078, startPoint y: 104, endPoint x: 1052, endPoint y: 212, distance: 111.0
click at [1065, 140] on p "السيد المحترم / رئيس مجلس إدارة الشركة الموقرة تحية طيبة وبعد يَسعدنا في شركة P…" at bounding box center [1035, 198] width 159 height 207
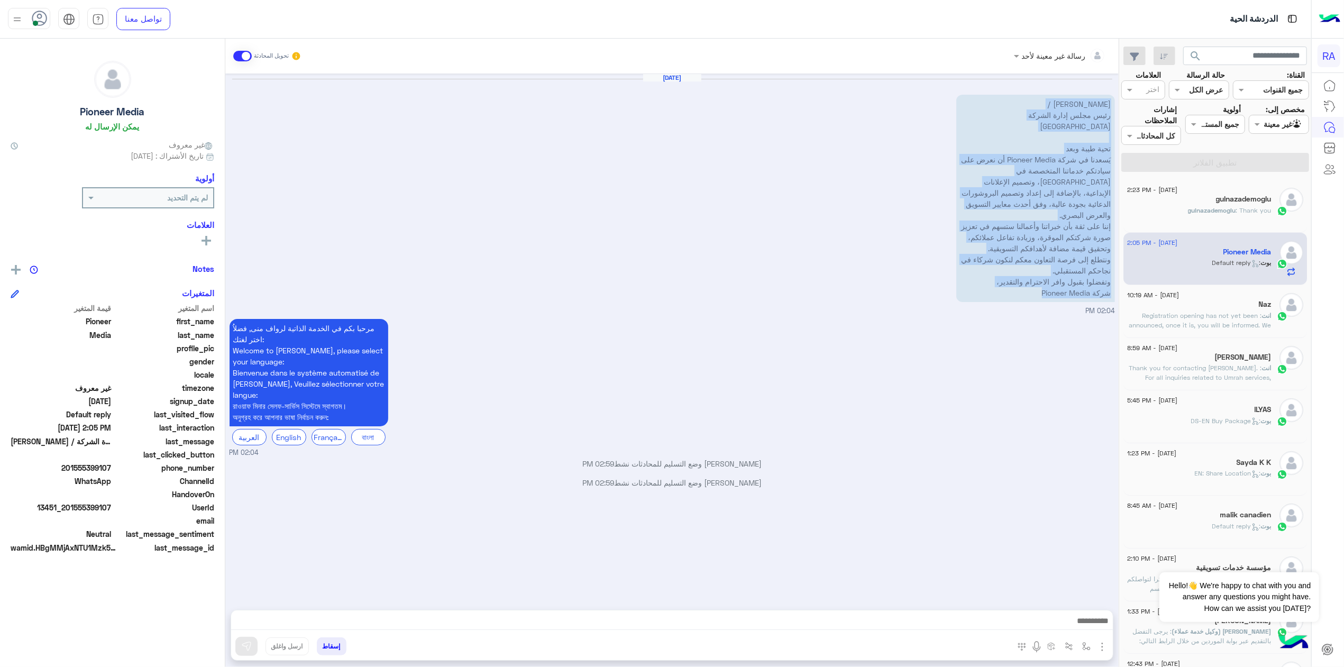
drag, startPoint x: 1005, startPoint y: 277, endPoint x: 1096, endPoint y: 105, distance: 194.9
click at [1096, 105] on div "Sep 8, 2025 السيد المحترم / رئيس مجلس إدارة الشركة الموقرة تحية طيبة وبعد يَسعد…" at bounding box center [671, 337] width 893 height 526
copy p "السيد المحترم / رئيس مجلس إدارة الشركة الموقرة تحية طيبة وبعد يَسعدنا في شركة P…"
click at [1324, 13] on img at bounding box center [1329, 19] width 21 height 22
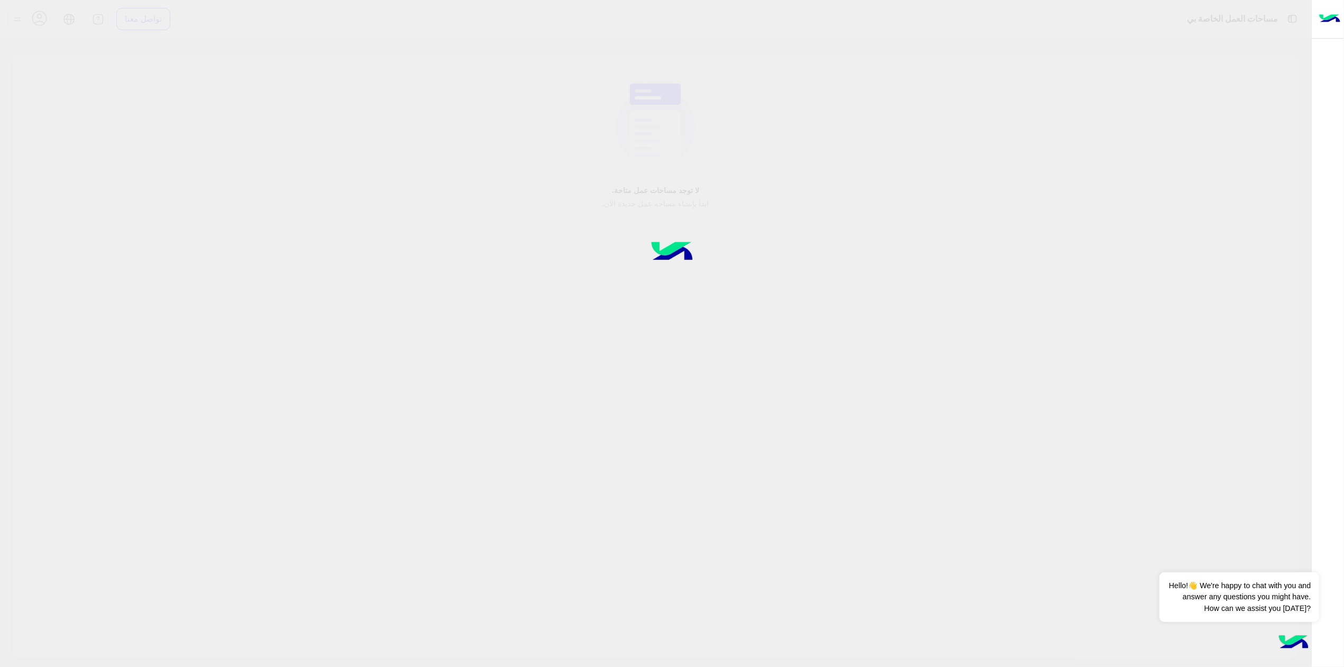
click at [17, 17] on div at bounding box center [672, 333] width 1344 height 667
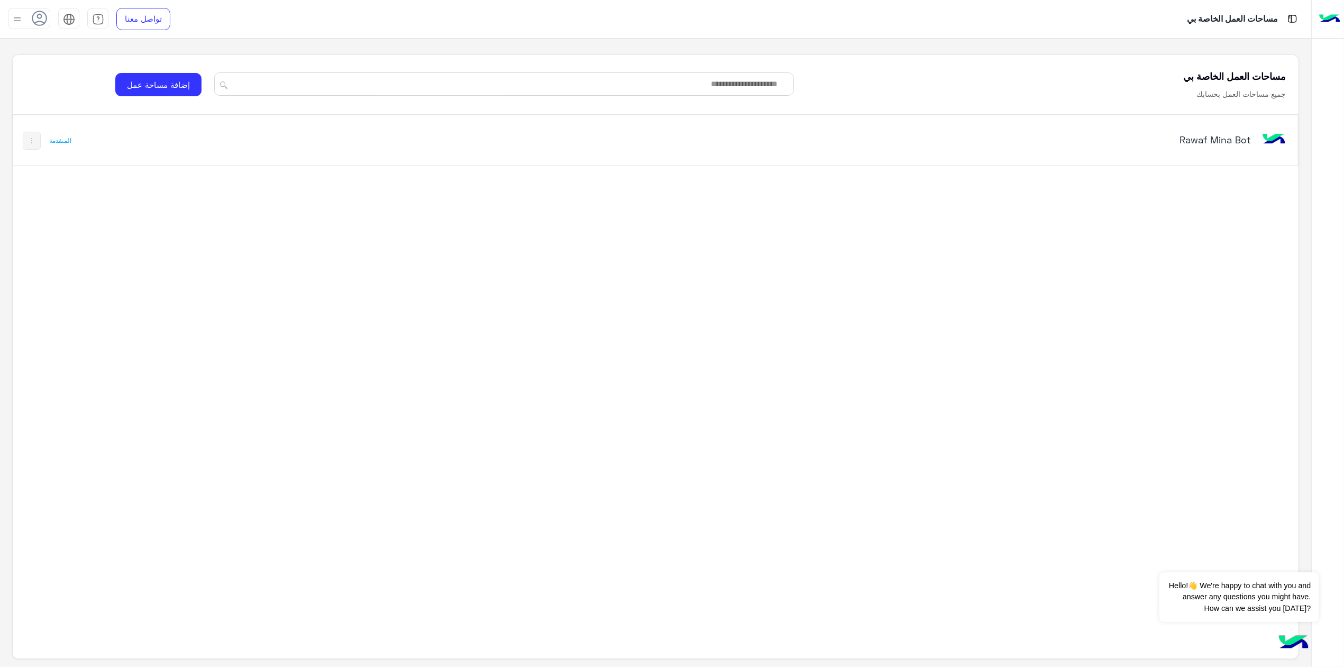
click at [39, 15] on icon at bounding box center [40, 19] width 16 height 16
click at [1079, 153] on div "Rawaf Mina Bot" at bounding box center [908, 140] width 759 height 31
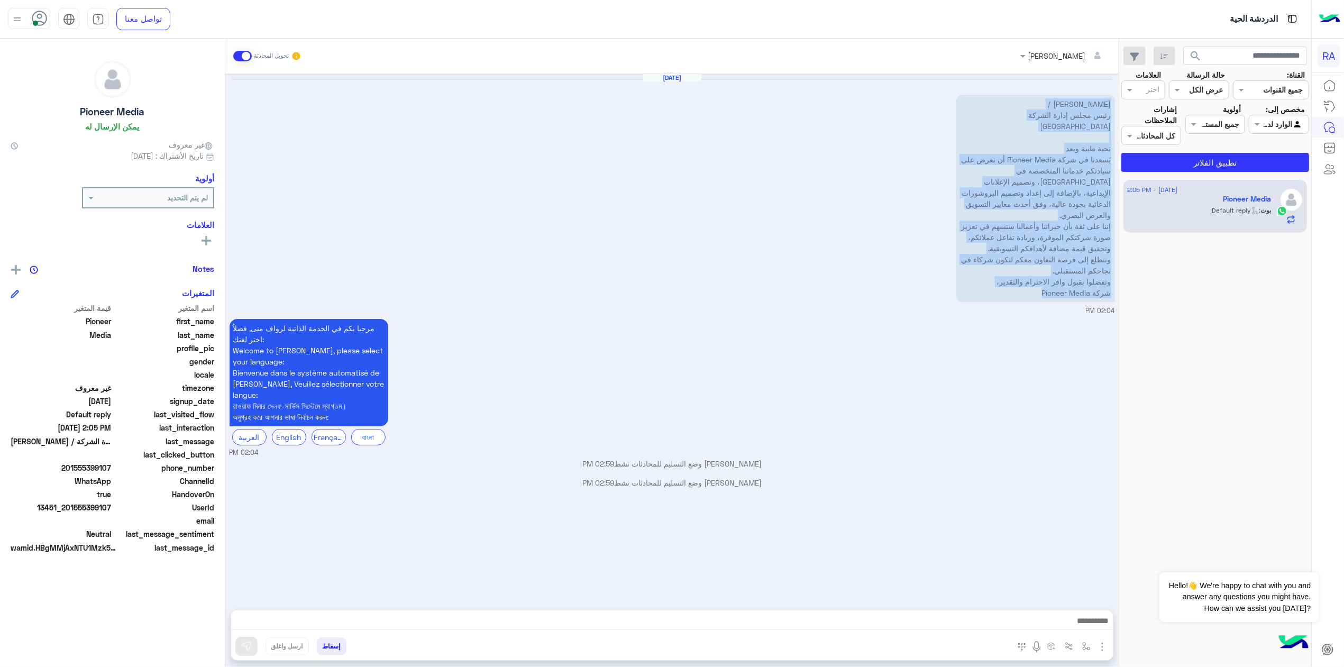
drag, startPoint x: 997, startPoint y: 284, endPoint x: 1115, endPoint y: 97, distance: 220.8
click at [1115, 97] on div "Sep 8, 2025 السيد المحترم / رئيس مجلس إدارة الشركة الموقرة تحية طيبة وبعد يَسعد…" at bounding box center [671, 337] width 893 height 526
copy p "السيد المحترم / رئيس مجلس إدارة الشركة الموقرة تحية طيبة وبعد يَسعدنا في شركة P…"
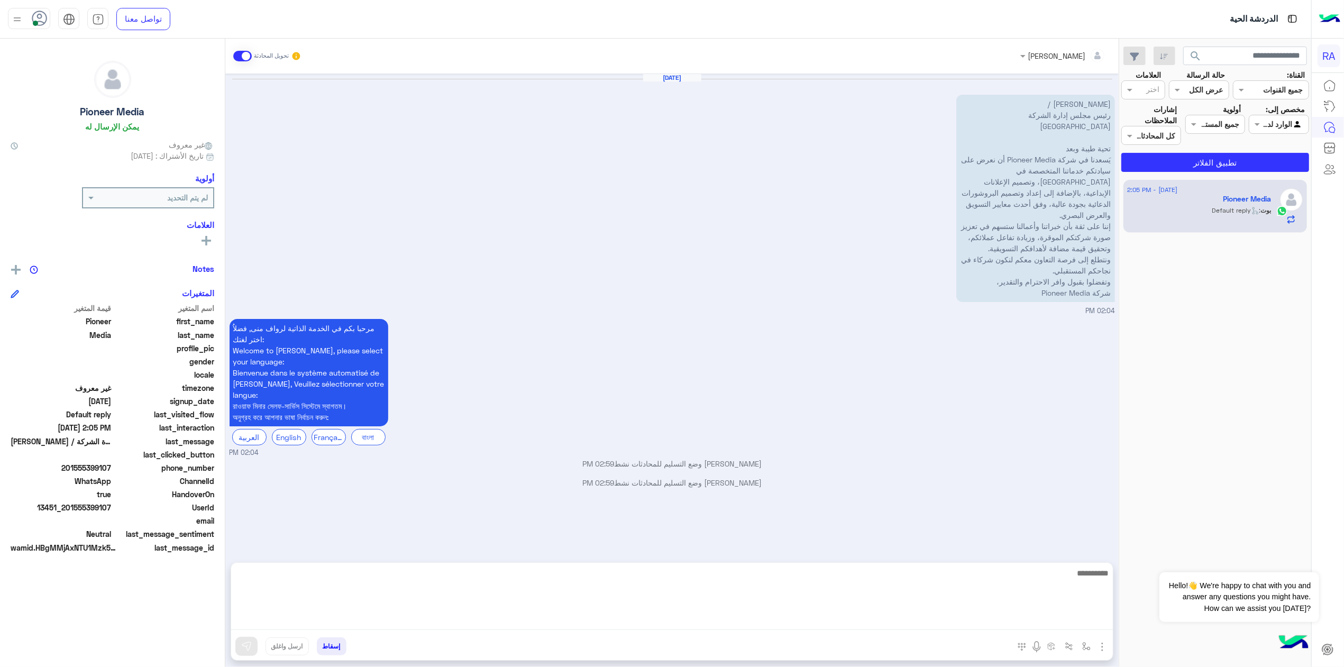
click at [868, 625] on textarea at bounding box center [672, 597] width 882 height 63
paste textarea "**********"
type textarea "**********"
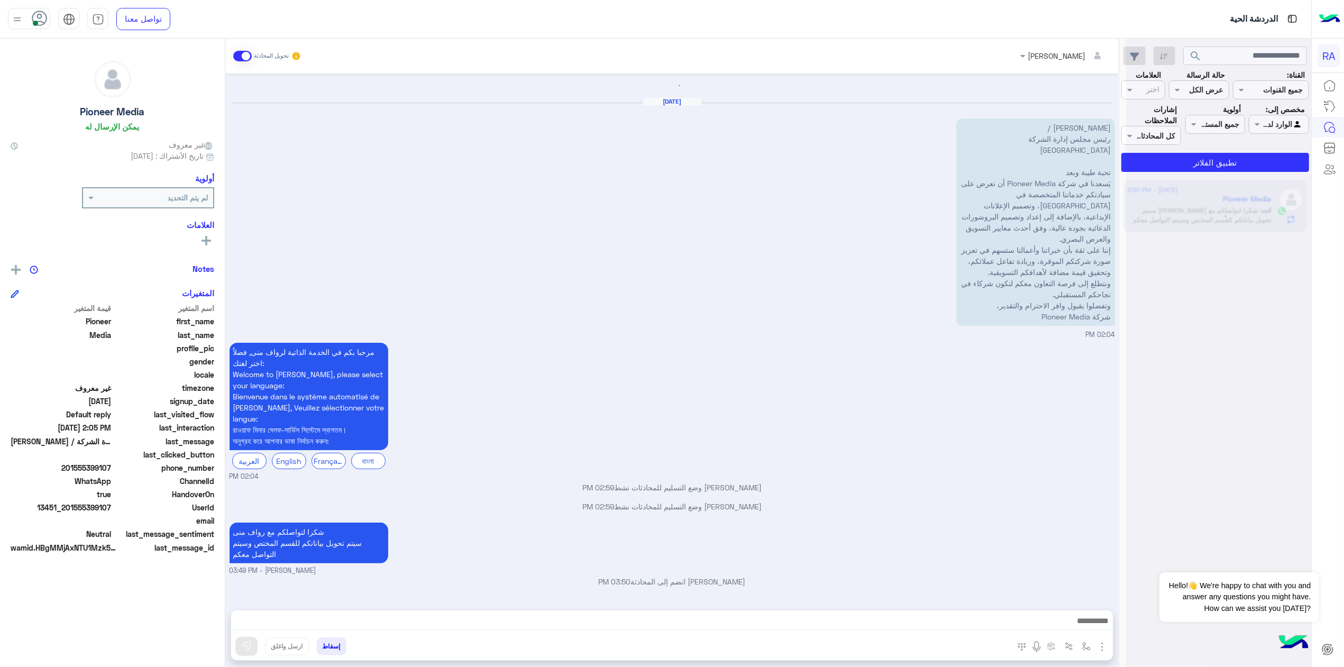
click at [237, 53] on span at bounding box center [242, 56] width 19 height 11
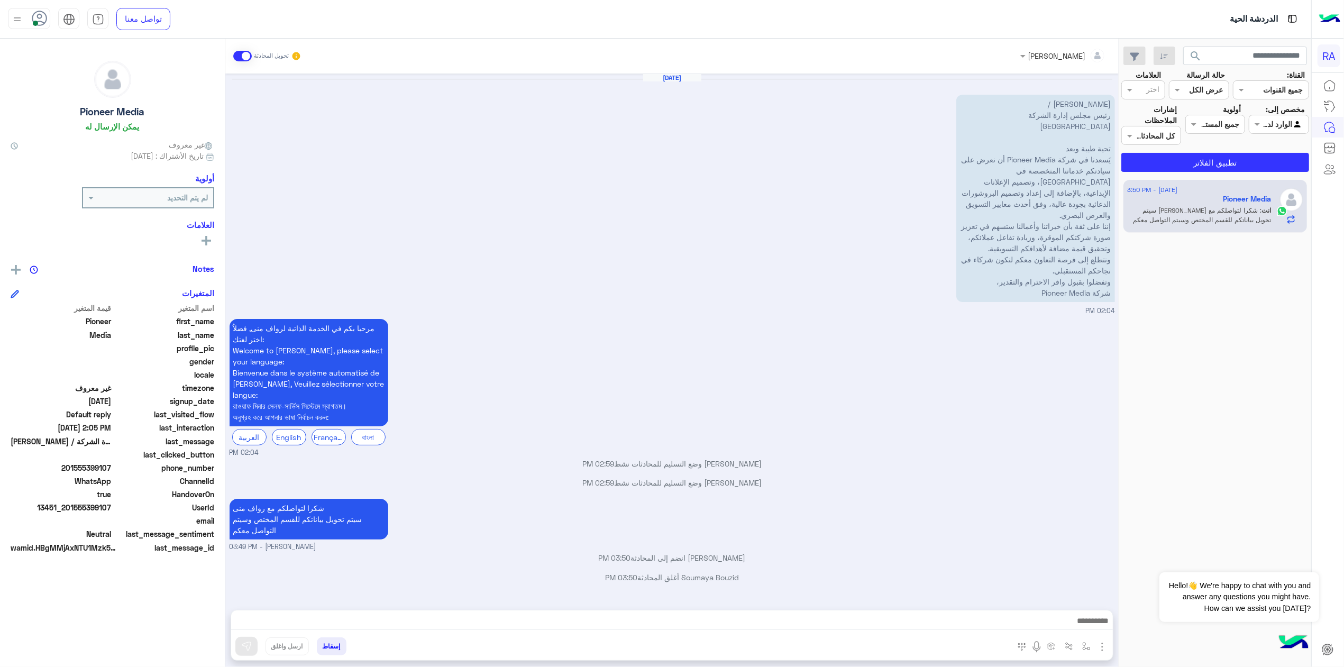
click at [240, 51] on span at bounding box center [242, 56] width 19 height 11
click at [1285, 125] on input "text" at bounding box center [1291, 124] width 24 height 11
click at [1270, 163] on b "غير معينة" at bounding box center [1279, 165] width 29 height 9
click at [1267, 161] on button "تطبيق الفلاتر" at bounding box center [1215, 162] width 188 height 19
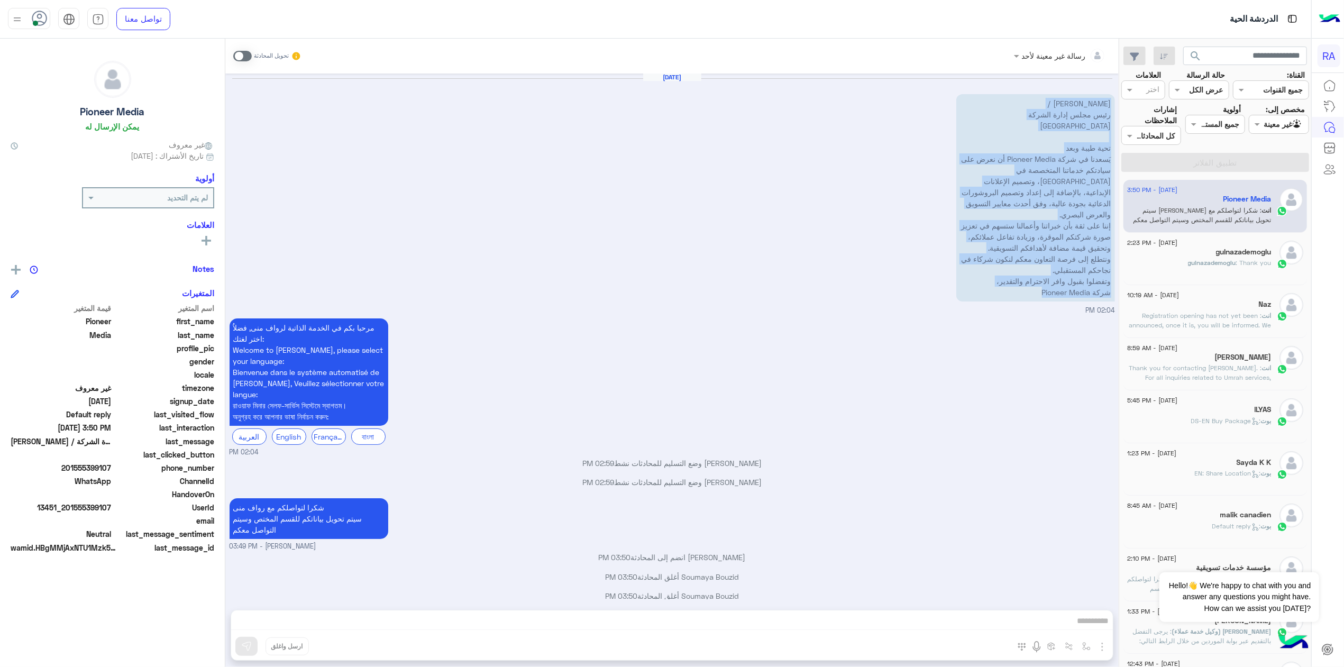
drag, startPoint x: 1011, startPoint y: 282, endPoint x: 1096, endPoint y: 96, distance: 205.2
click at [1096, 96] on div "Sep 8, 2025 السيد المحترم / رئيس مجلس إدارة الشركة الموقرة تحية طيبة وبعد يَسعد…" at bounding box center [671, 337] width 893 height 526
copy p "السيد المحترم / رئيس مجلس إدارة الشركة الموقرة تحية طيبة وبعد يَسعدنا في شركة P…"
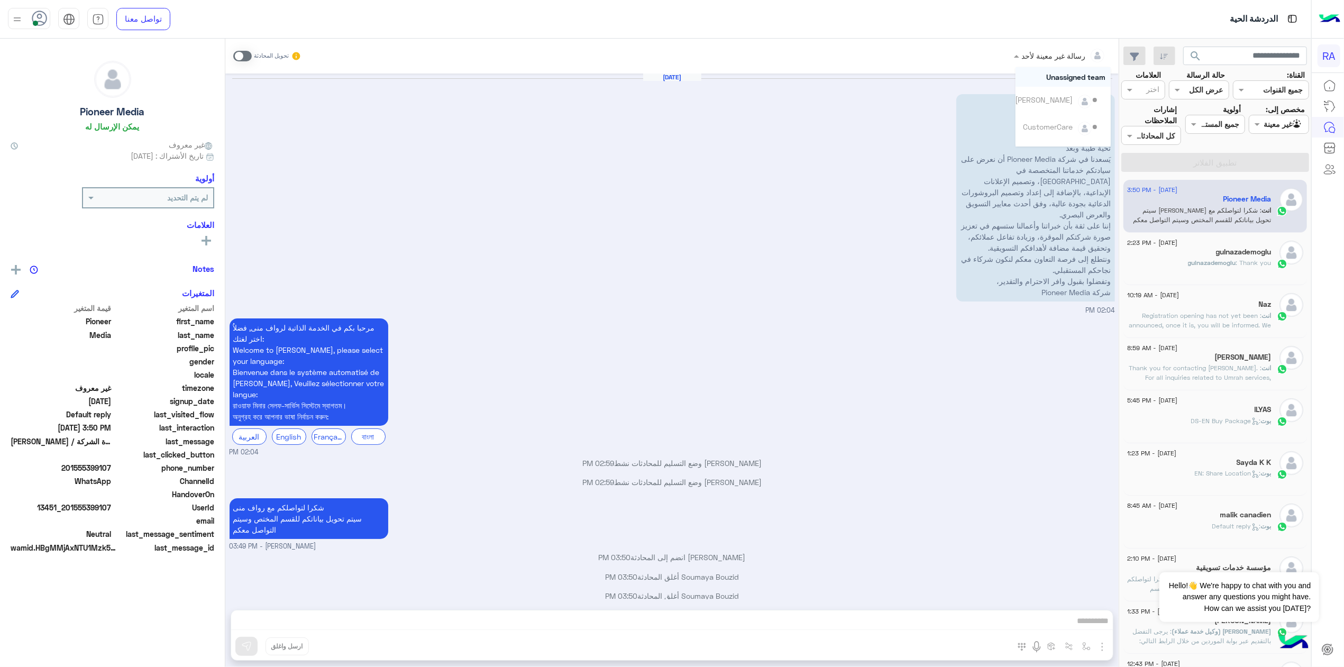
click at [1009, 51] on span at bounding box center [1015, 55] width 13 height 11
click at [400, 56] on div "رسالة غير معينة لأحد تحويل المحادثة" at bounding box center [671, 56] width 877 height 19
click at [56, 464] on span "201555399107" at bounding box center [61, 467] width 101 height 11
copy span "201555399107"
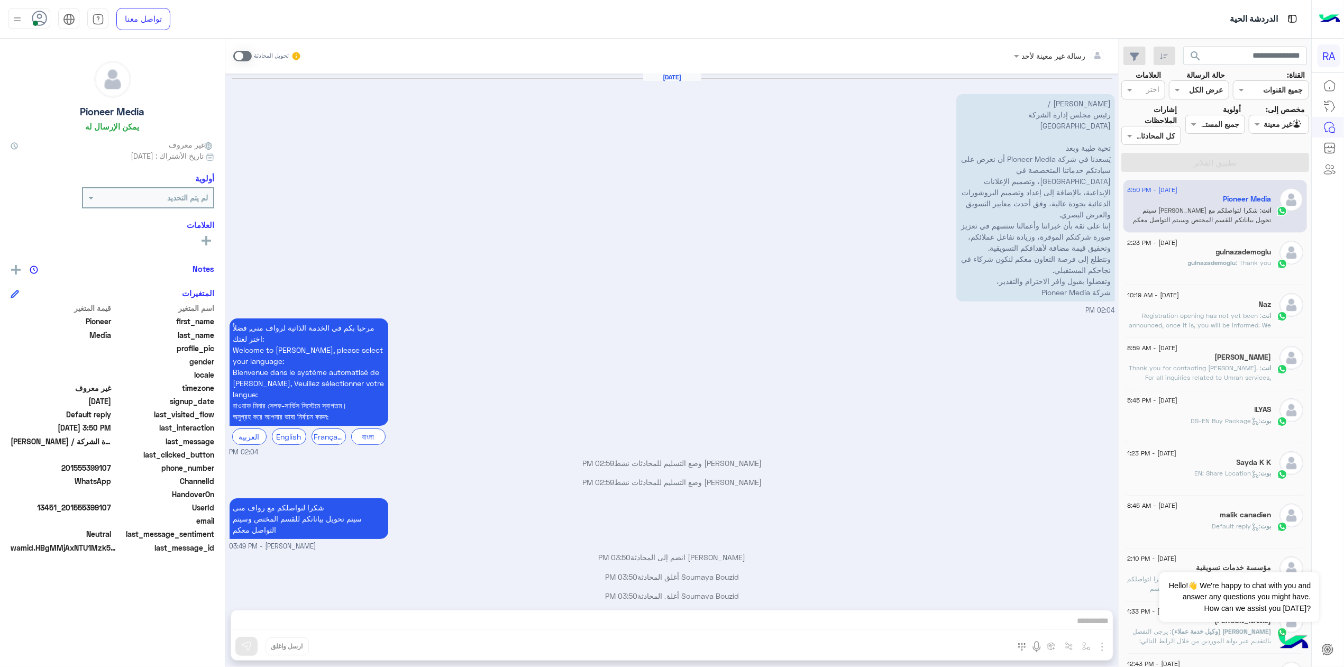
click at [233, 54] on span at bounding box center [242, 56] width 19 height 11
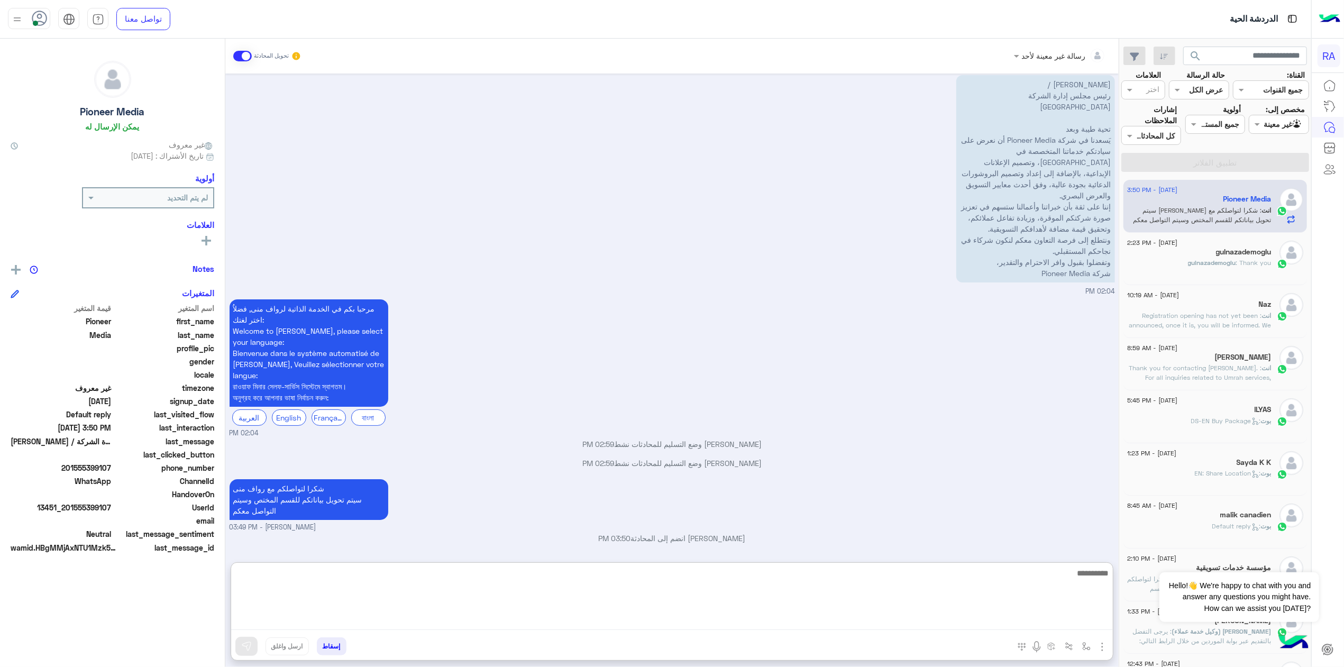
click at [542, 619] on textarea at bounding box center [672, 597] width 882 height 63
type textarea "*"
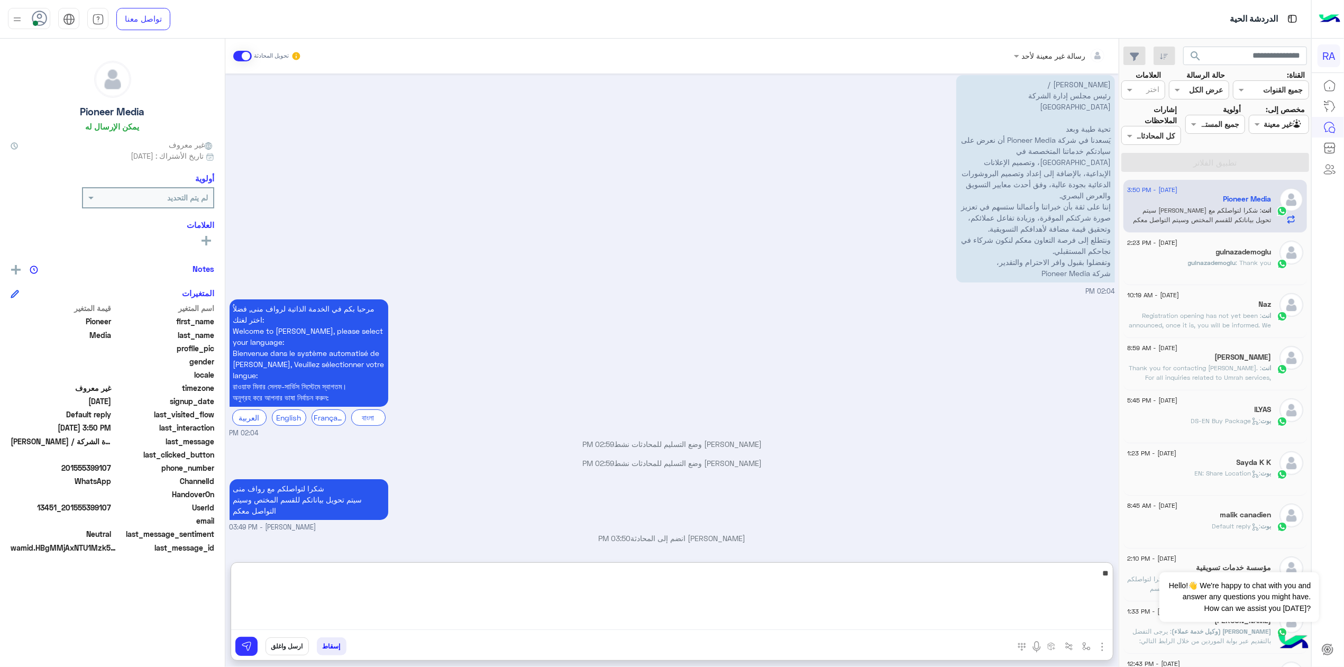
type textarea "*"
type textarea "**********"
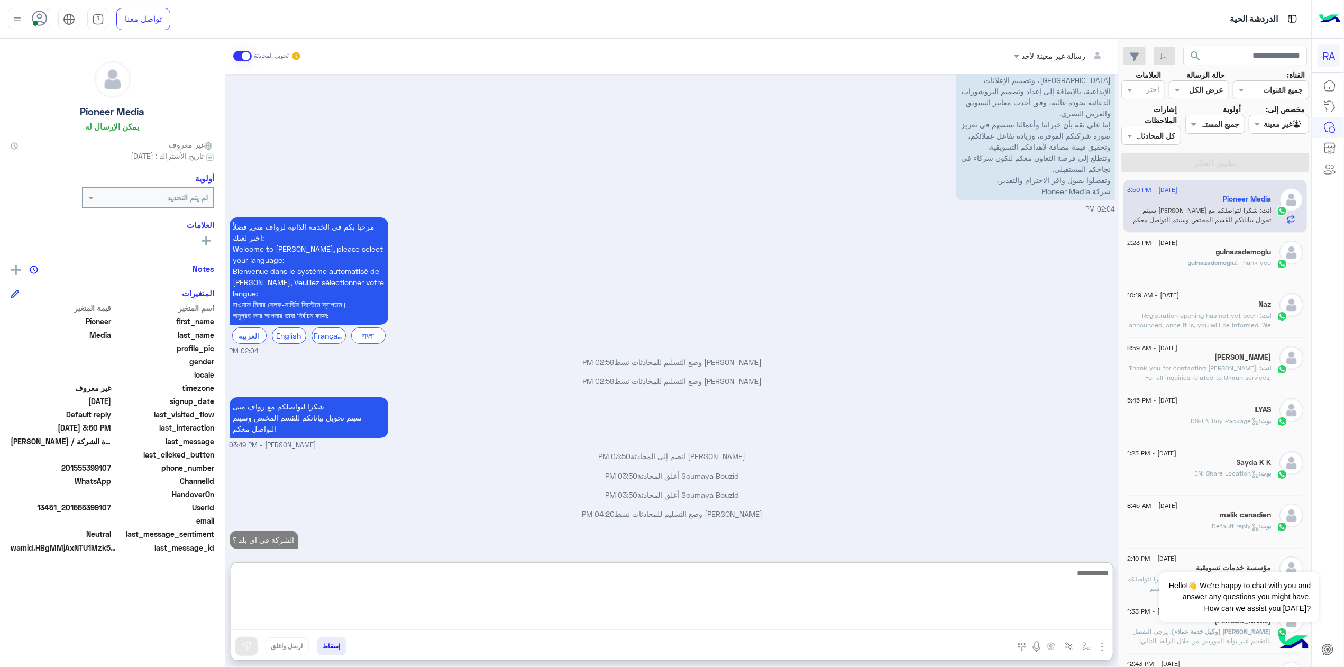
scroll to position [121, 0]
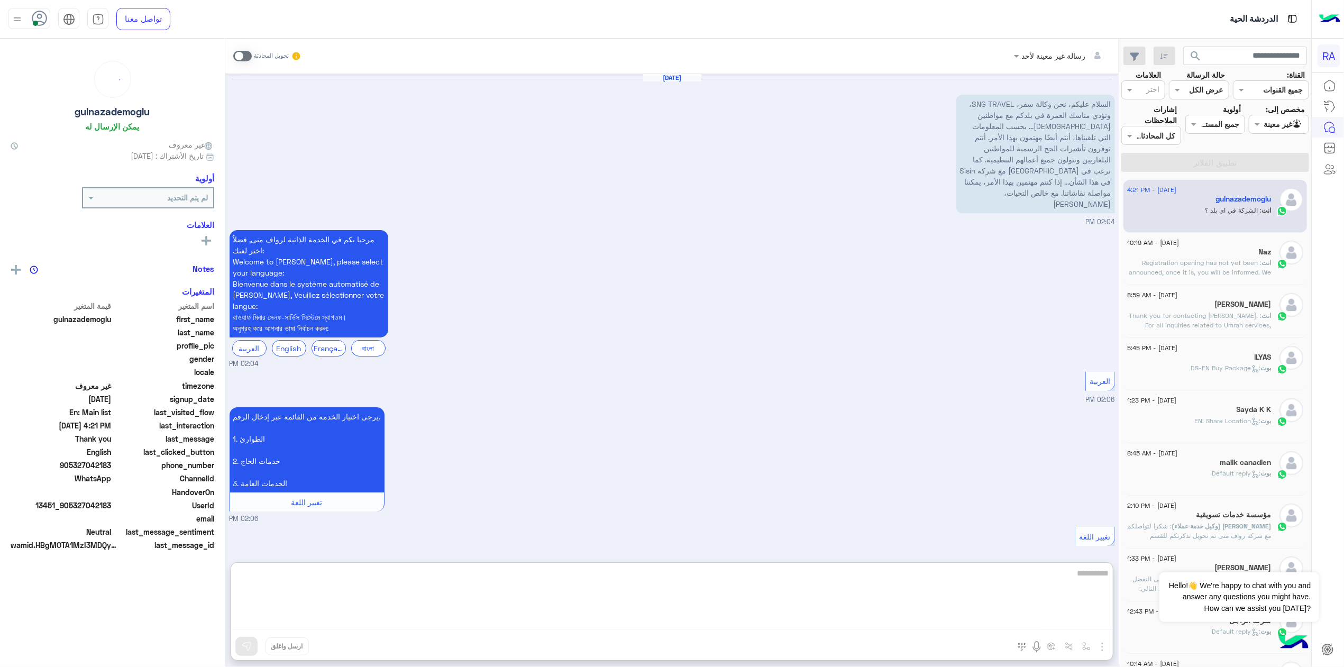
scroll to position [455, 0]
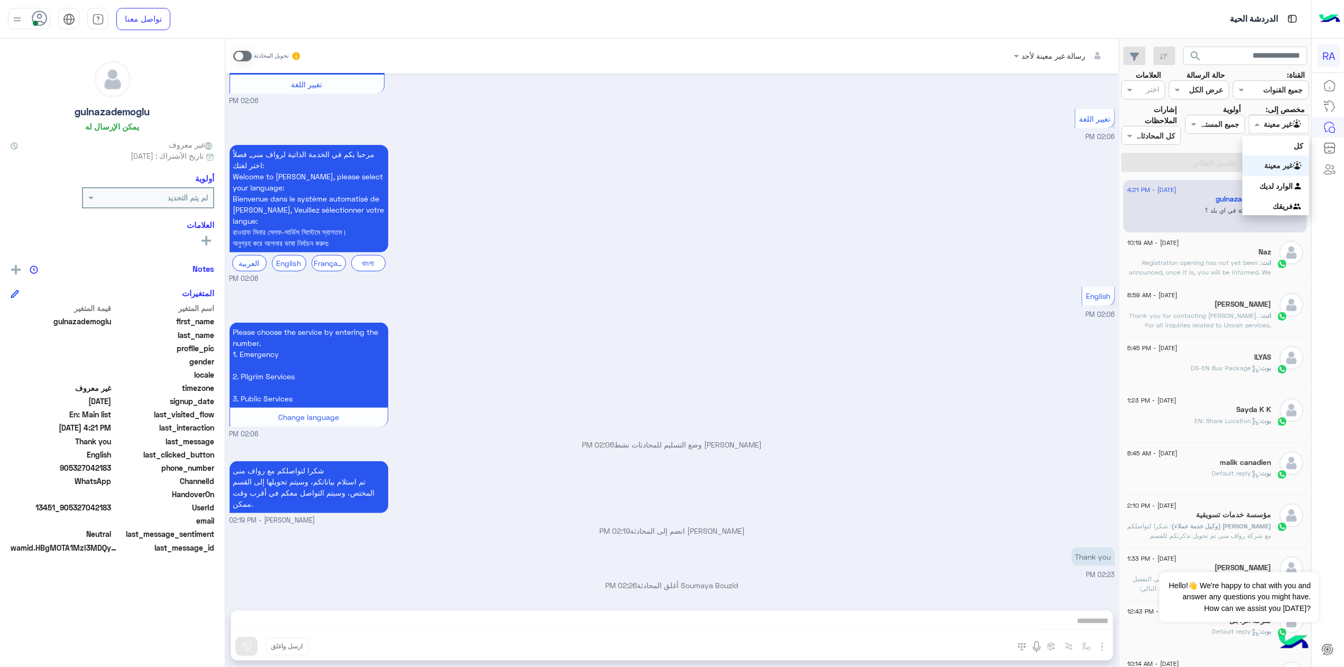
click at [1279, 127] on input "text" at bounding box center [1291, 124] width 24 height 11
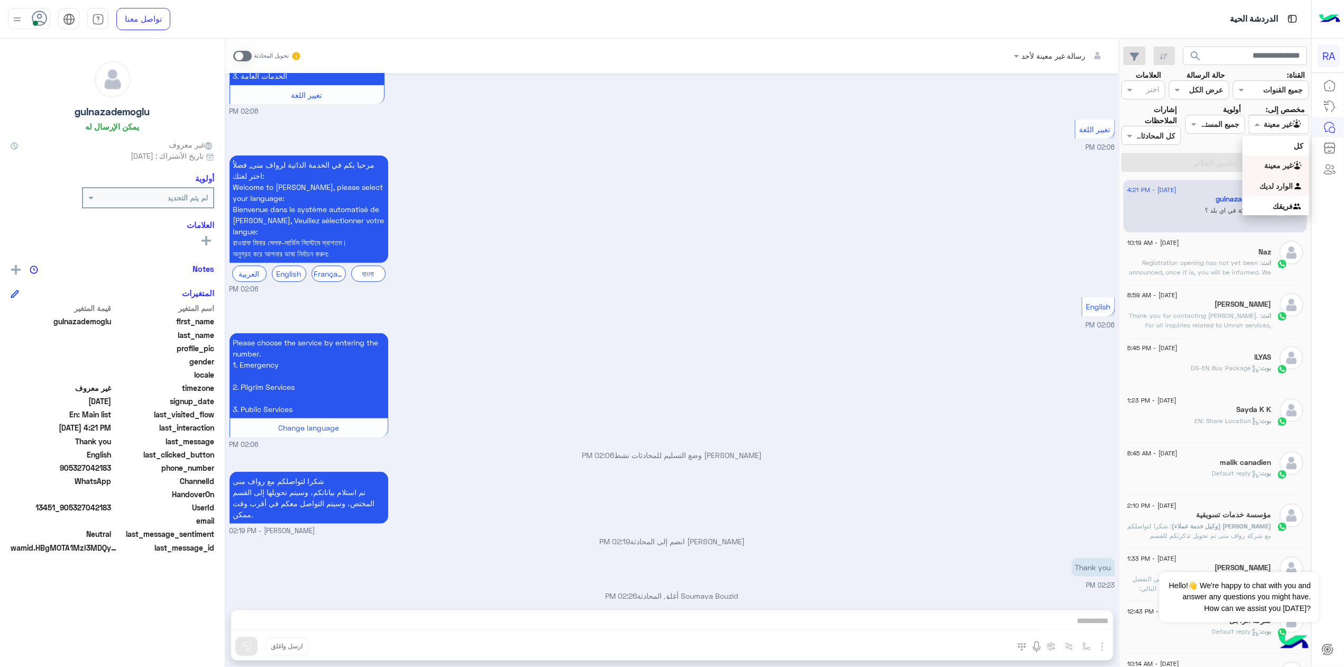
click at [1269, 181] on b "الوارد لديك" at bounding box center [1276, 185] width 33 height 9
click at [1248, 140] on section "القناة: القناه جميع القنوات حالة الرسالة القناه عرض الكل العلامات اختر مخصص إلى…" at bounding box center [1215, 120] width 176 height 103
click at [1247, 158] on button "تطبيق الفلاتر" at bounding box center [1215, 162] width 188 height 19
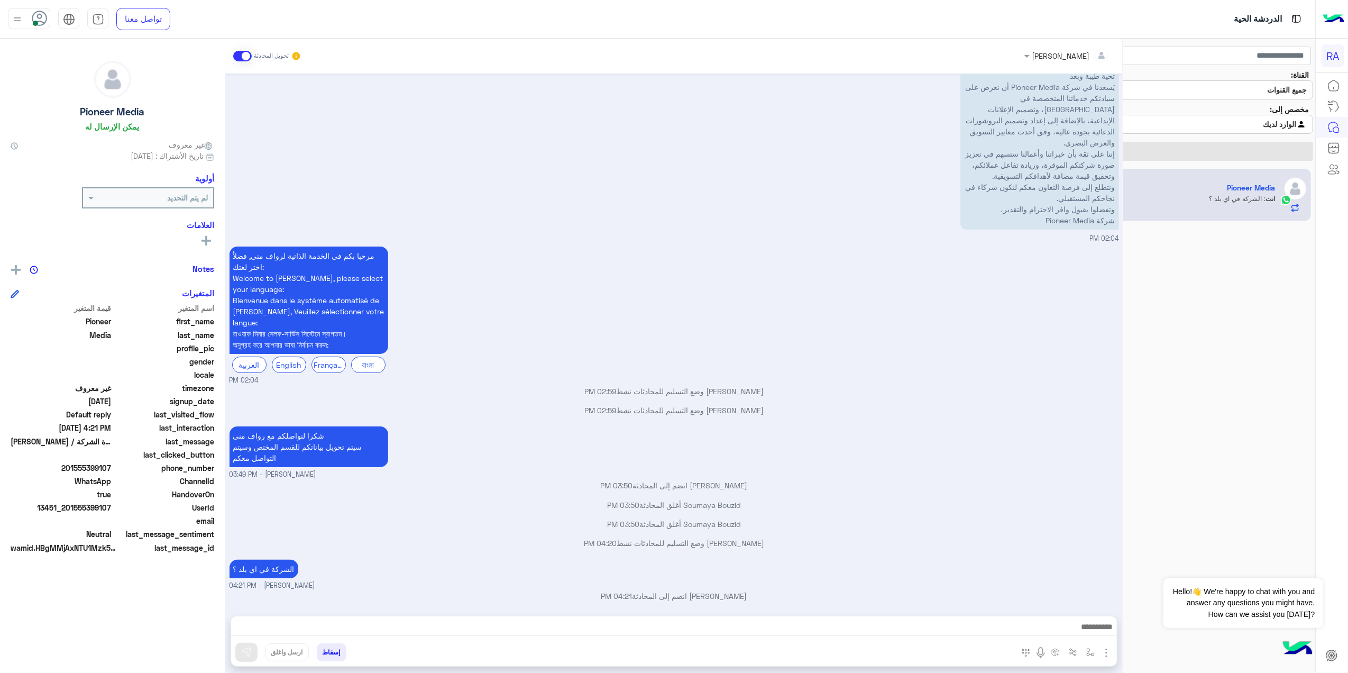
scroll to position [67, 0]
